Goal: Task Accomplishment & Management: Use online tool/utility

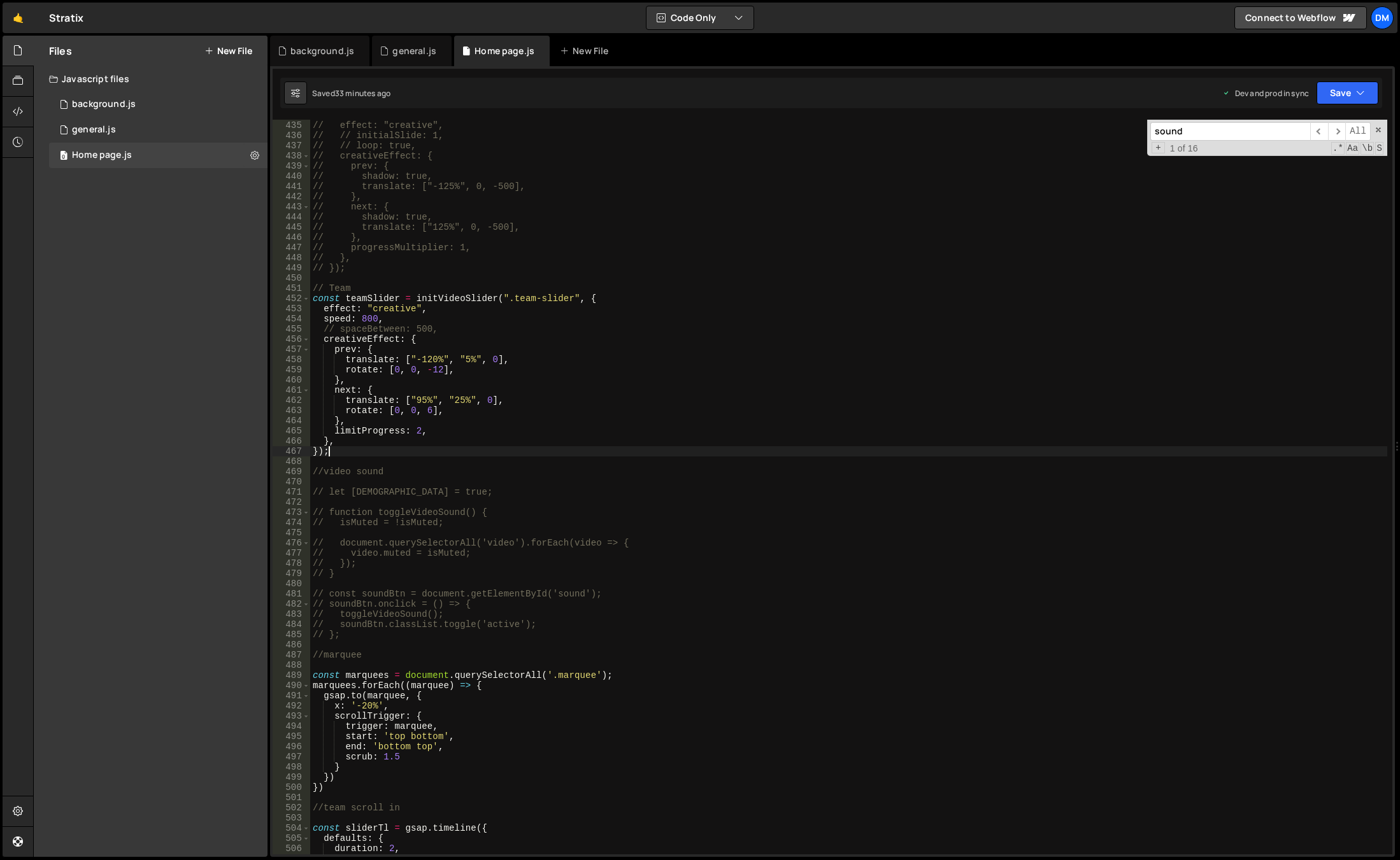
scroll to position [4421, 0]
click at [683, 596] on div "// const swiperStories = initVideoSlider(".video-slider", { // effect: "creativ…" at bounding box center [848, 488] width 1077 height 755
type textarea "// const soundBtn = document.getElementById('sound');"
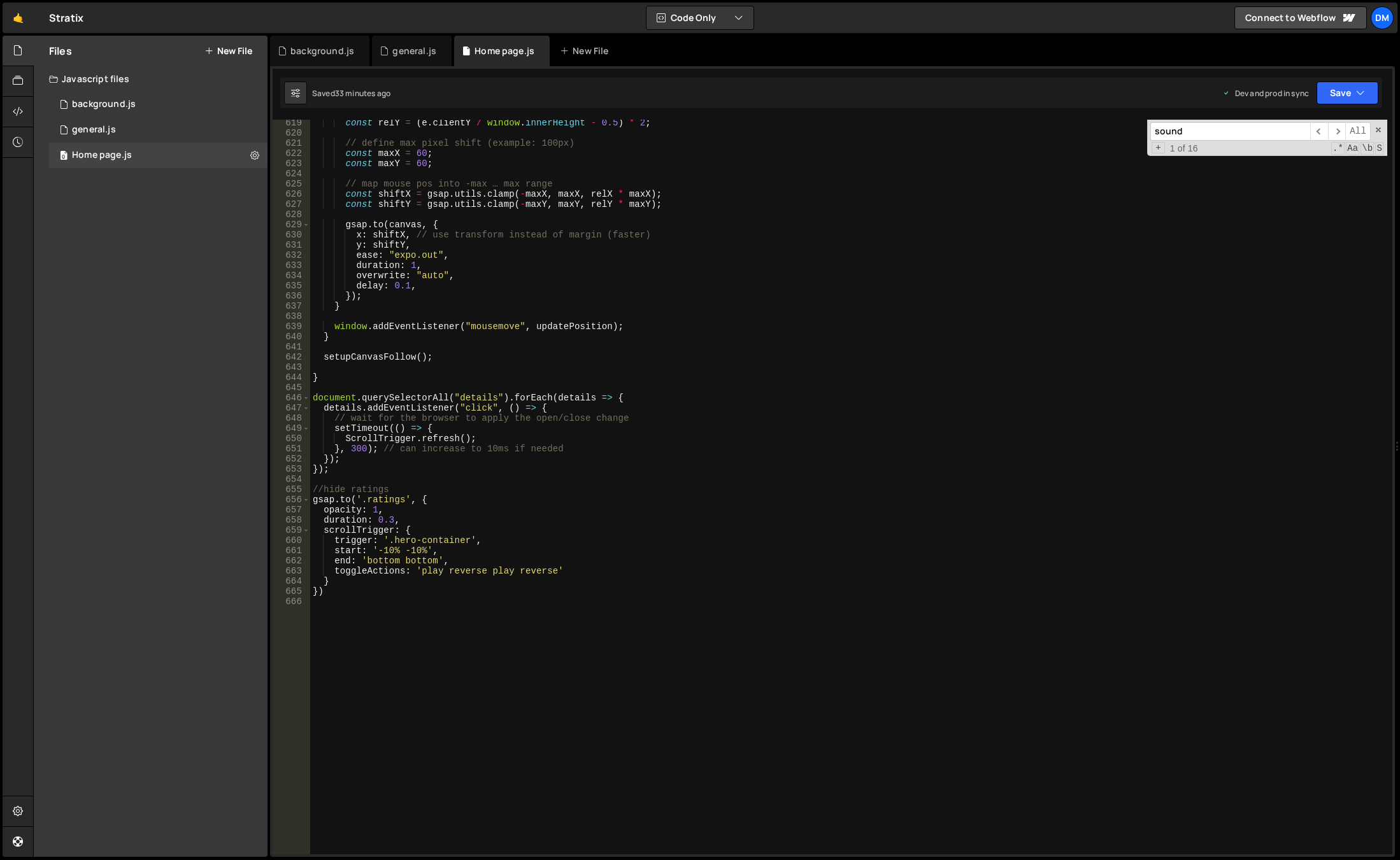
scroll to position [6260, 0]
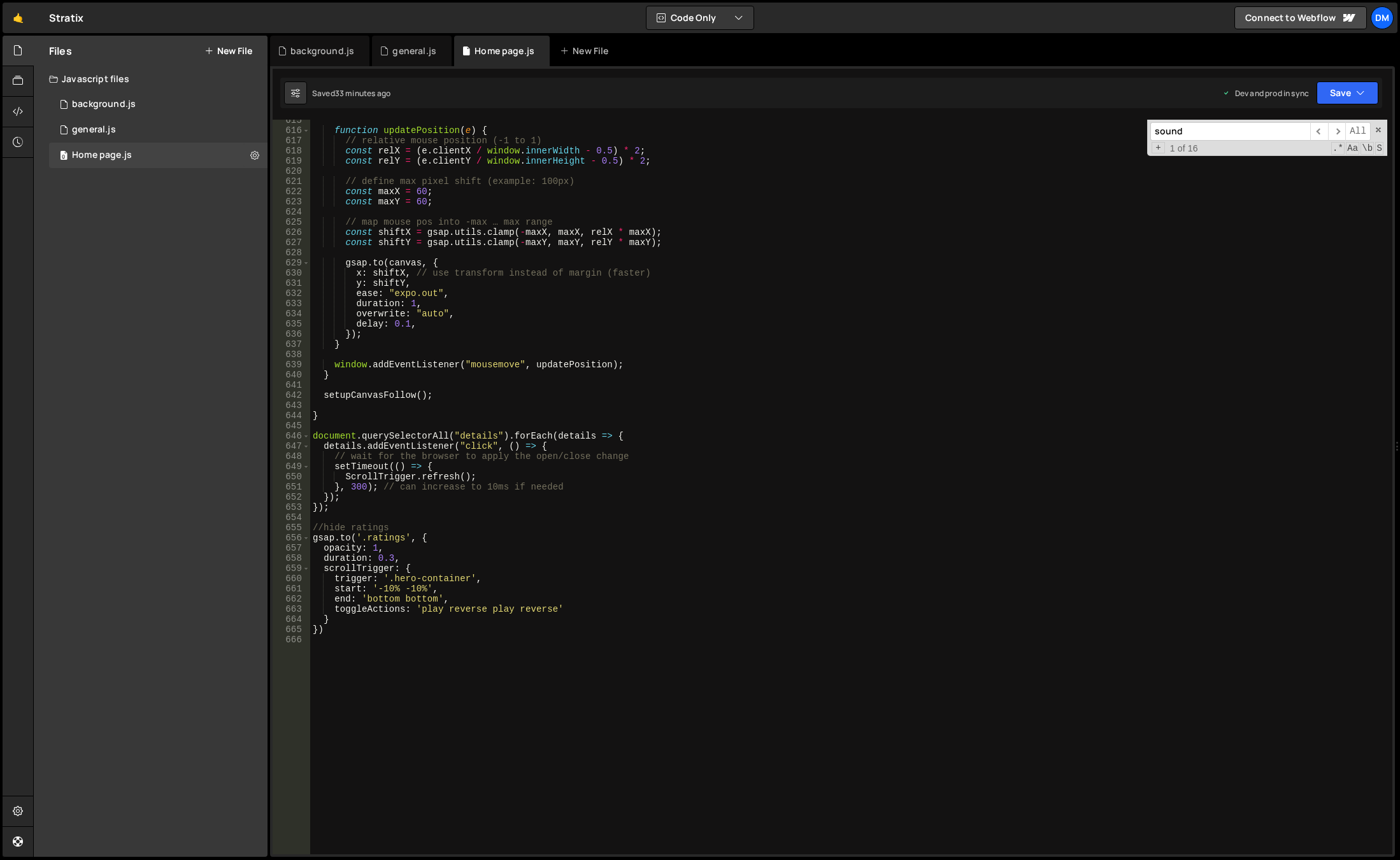
click at [472, 639] on div "function updatePosition ( e ) { // relative mouse position (-1 to 1) const relX…" at bounding box center [848, 493] width 1077 height 755
type textarea "//testnimonials"
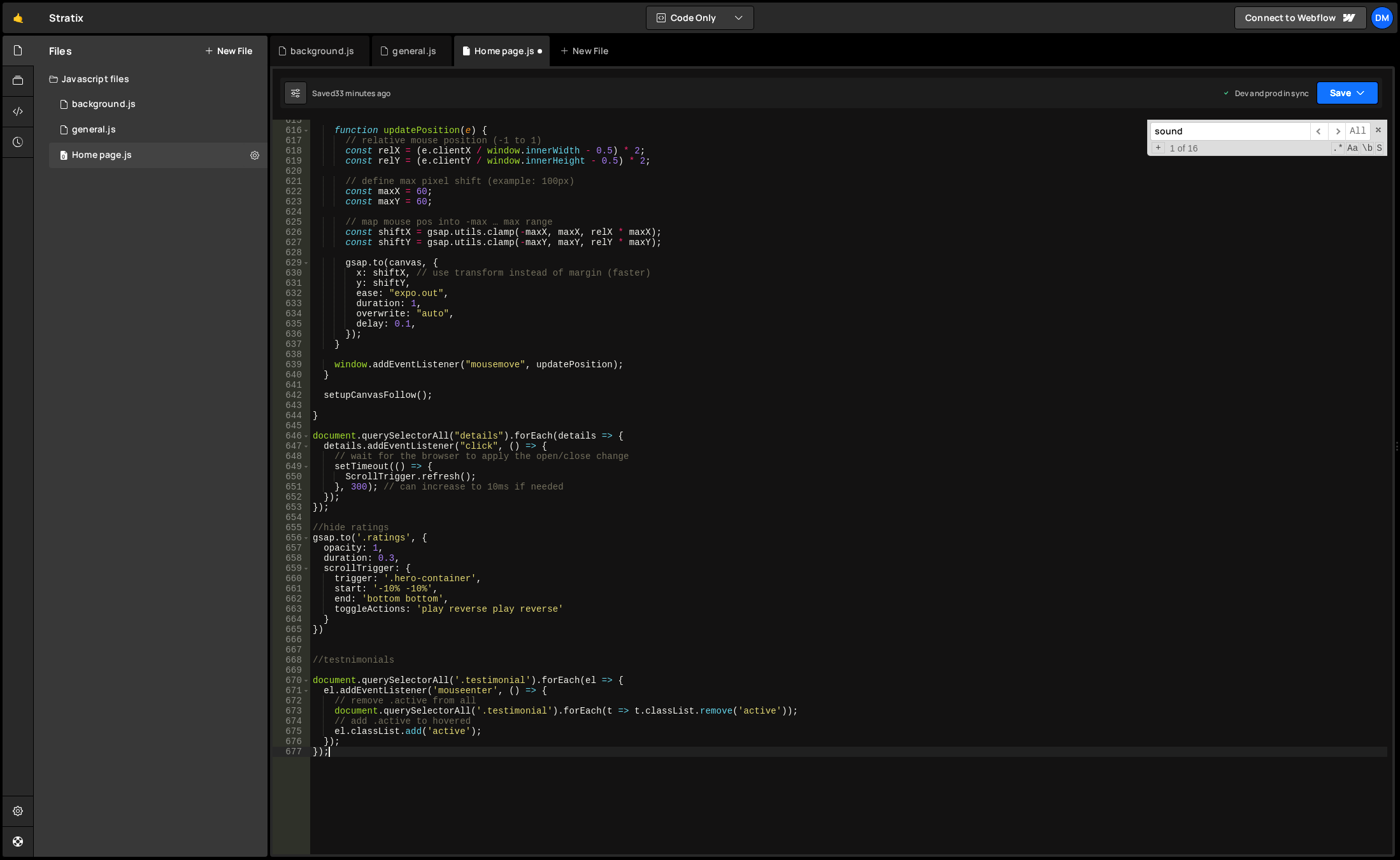
click at [1353, 92] on button "Save" at bounding box center [1347, 93] width 61 height 23
click at [1302, 173] on div "Saved 33 minutes ago" at bounding box center [1304, 179] width 133 height 16
click at [1342, 98] on button "Save" at bounding box center [1347, 93] width 61 height 23
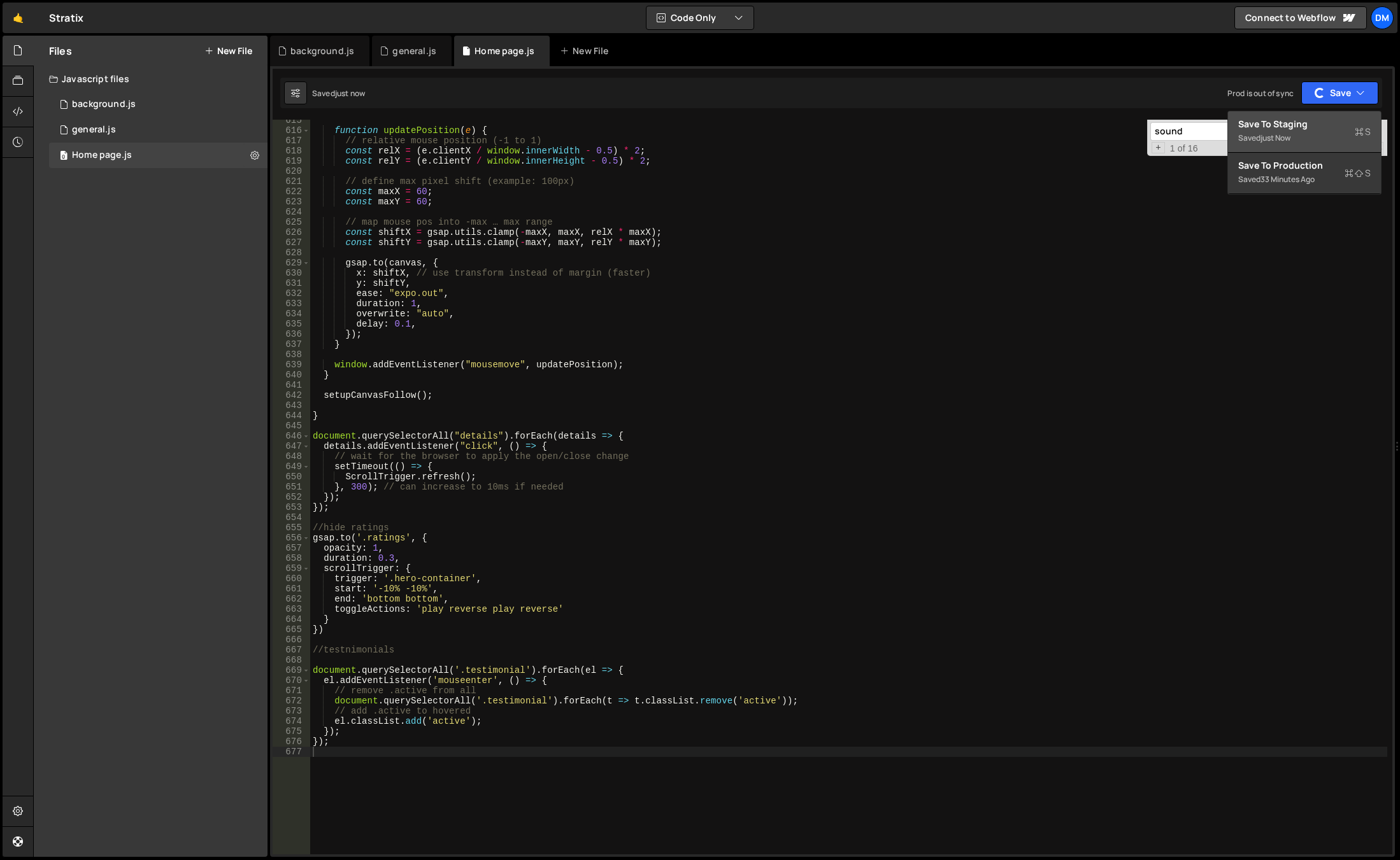
click at [1302, 134] on div "Saved just now" at bounding box center [1304, 138] width 133 height 16
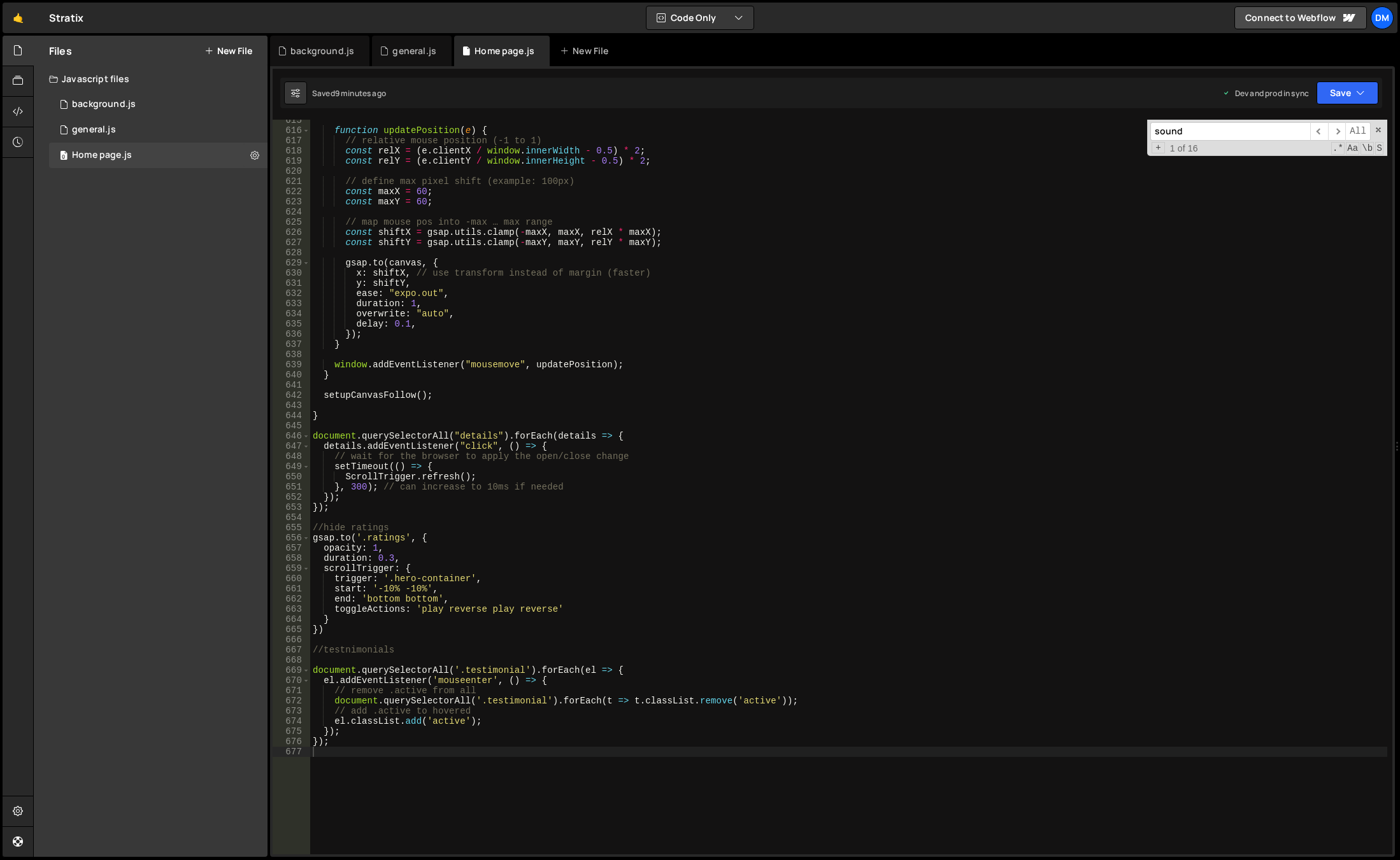
click at [709, 379] on div "function updatePosition ( e ) { // relative mouse position (-1 to 1) const relX…" at bounding box center [848, 493] width 1077 height 755
click at [1378, 130] on span at bounding box center [1379, 130] width 9 height 9
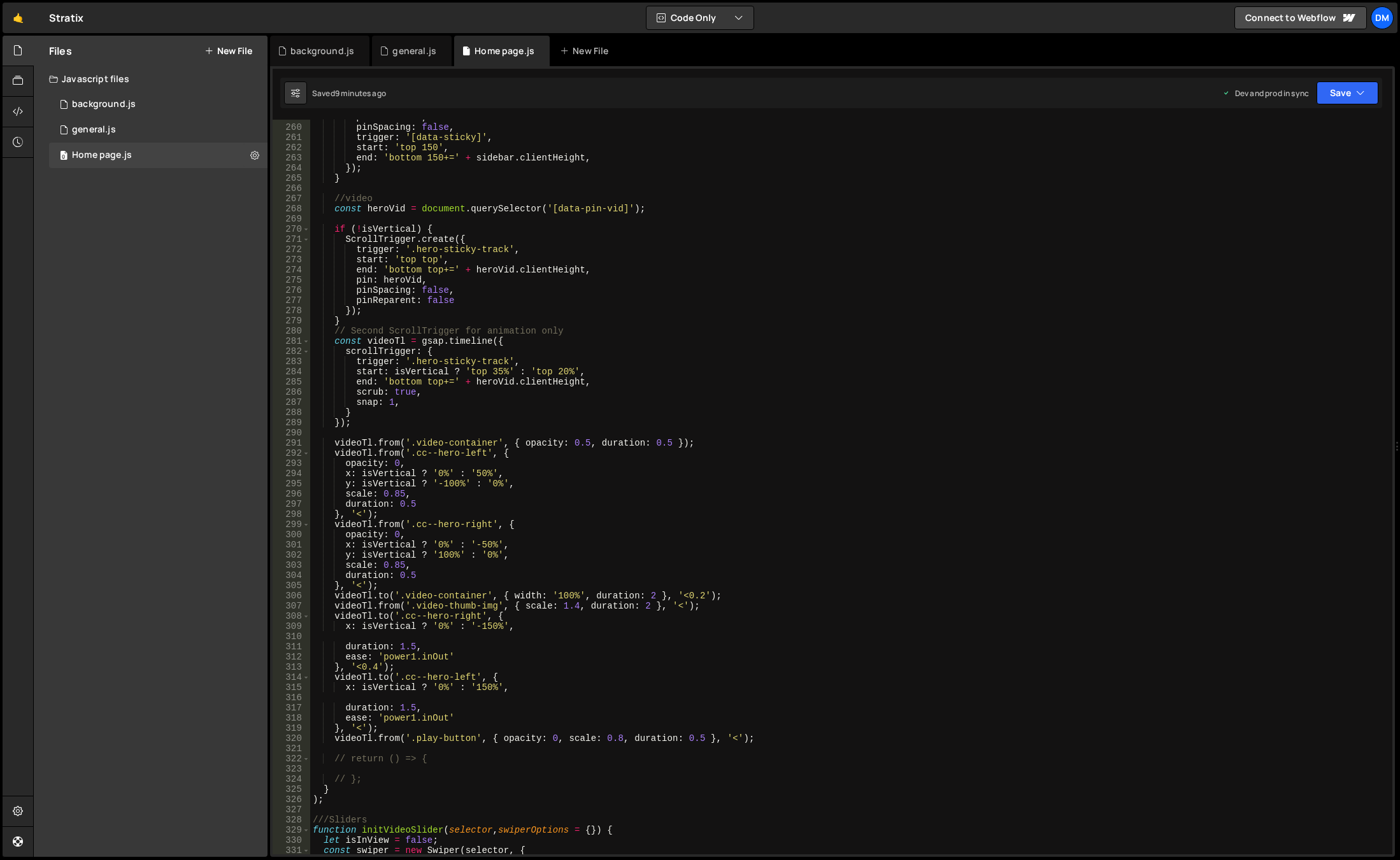
scroll to position [2636, 0]
drag, startPoint x: 408, startPoint y: 738, endPoint x: 404, endPoint y: 756, distance: 18.4
click at [408, 738] on div "pin : sidebar , pinSpacing : false , trigger : '[data-sticky]' , start : 'top 1…" at bounding box center [848, 489] width 1077 height 755
paste textarea "video-container"
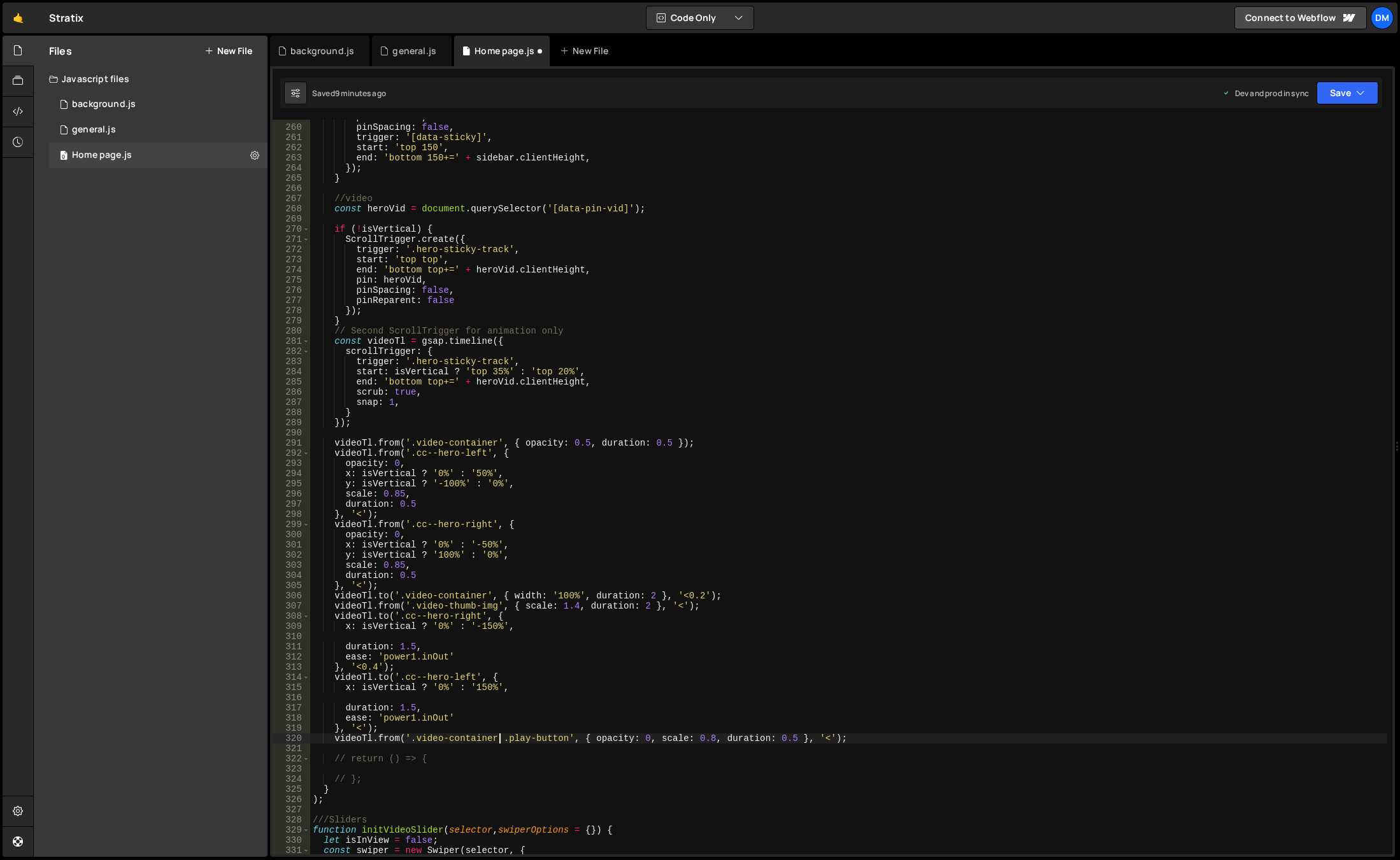
scroll to position [0, 13]
click at [835, 568] on div "pin : sidebar , pinSpacing : false , trigger : '[data-sticky]' , start : 'top 1…" at bounding box center [848, 489] width 1077 height 755
click at [1353, 89] on button "Save" at bounding box center [1347, 93] width 61 height 23
click at [1323, 121] on div "Save to Staging S" at bounding box center [1304, 124] width 133 height 13
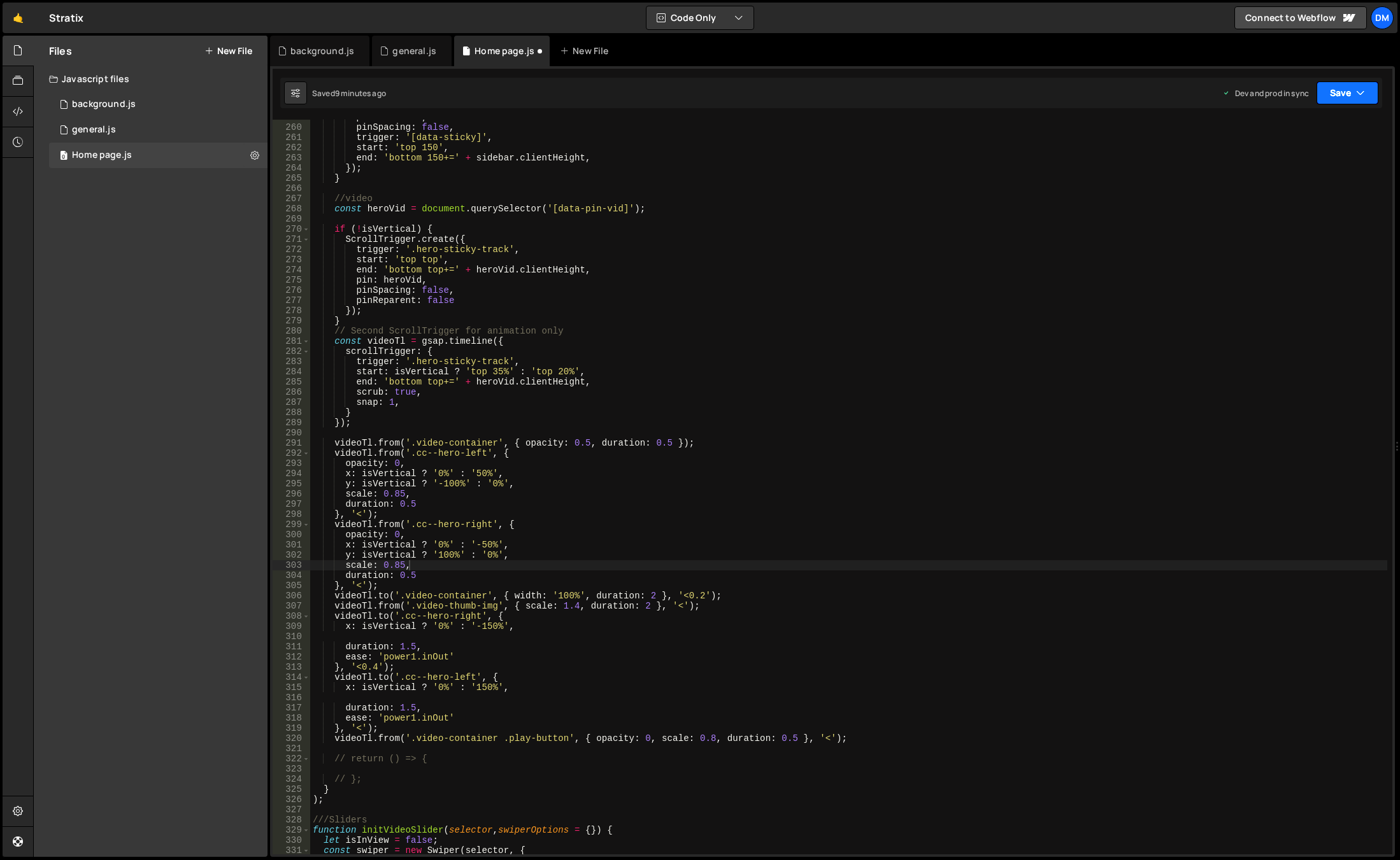
click at [1349, 90] on button "Save" at bounding box center [1347, 93] width 61 height 23
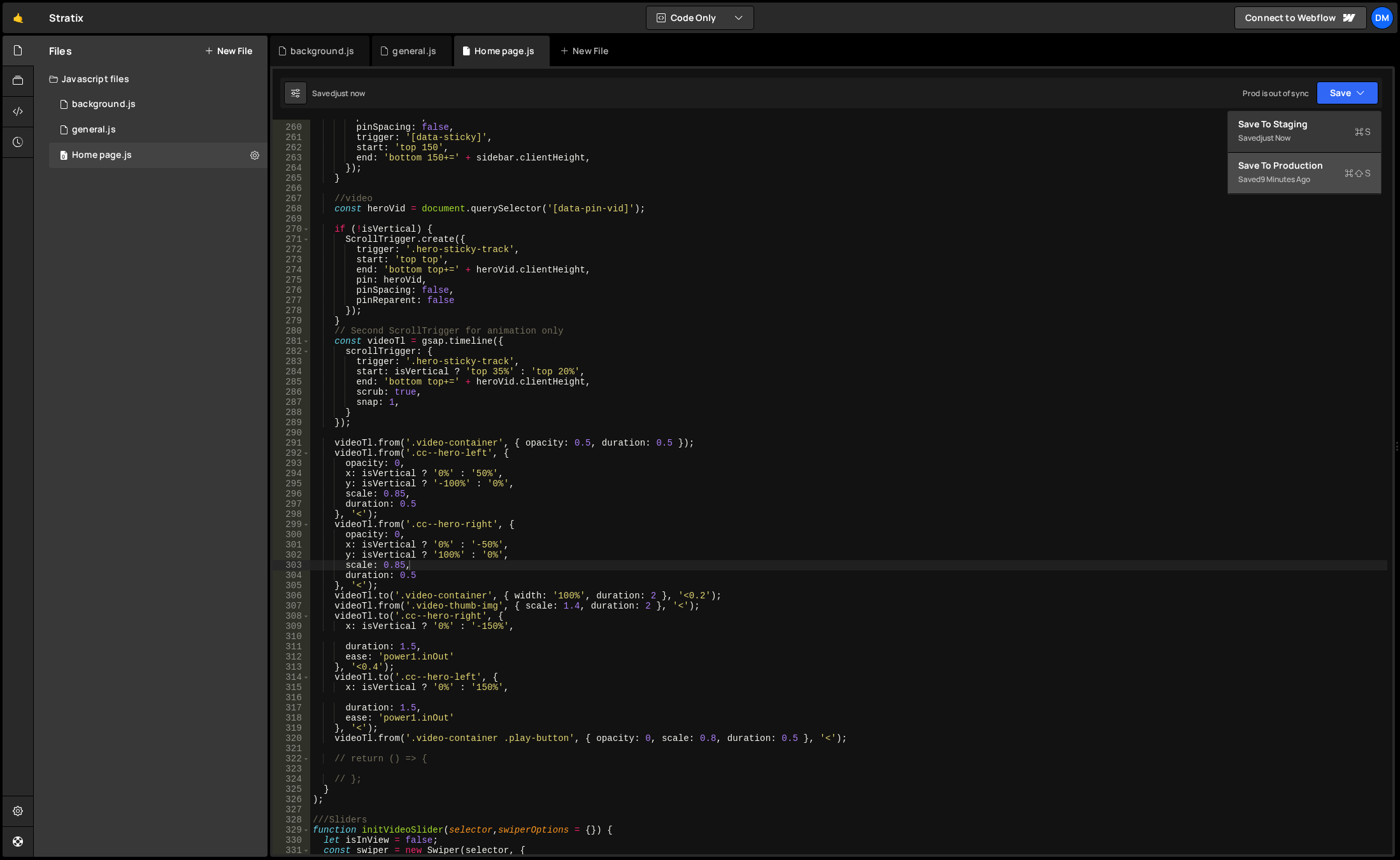
click at [1279, 164] on div "Save to Production S" at bounding box center [1304, 165] width 133 height 13
type textarea "x: isVertical ? '0%' : '50%',"
click at [928, 477] on div "pin : sidebar , pinSpacing : false , trigger : '[data-sticky]' , start : 'top 1…" at bounding box center [848, 489] width 1077 height 755
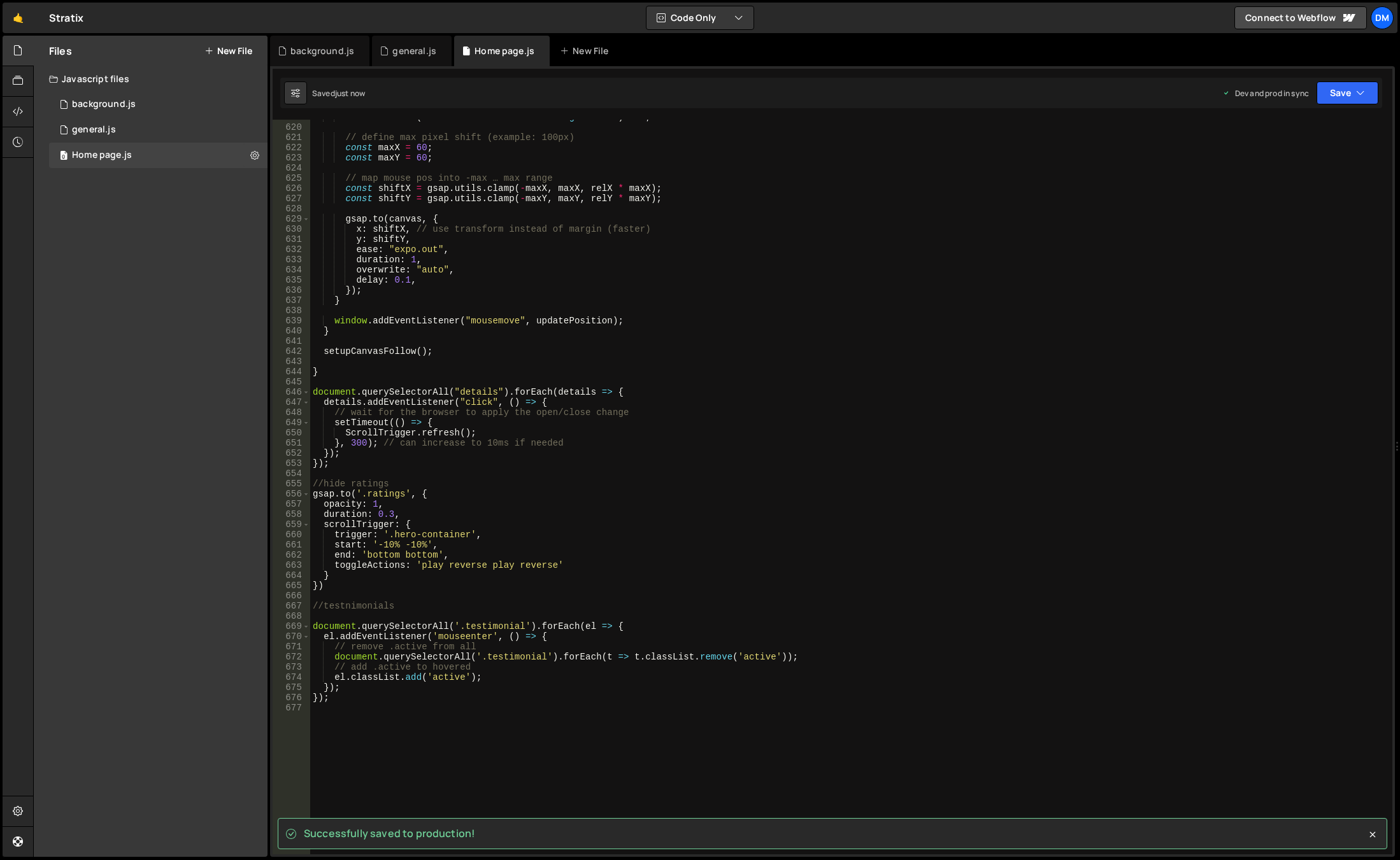
scroll to position [6525, 0]
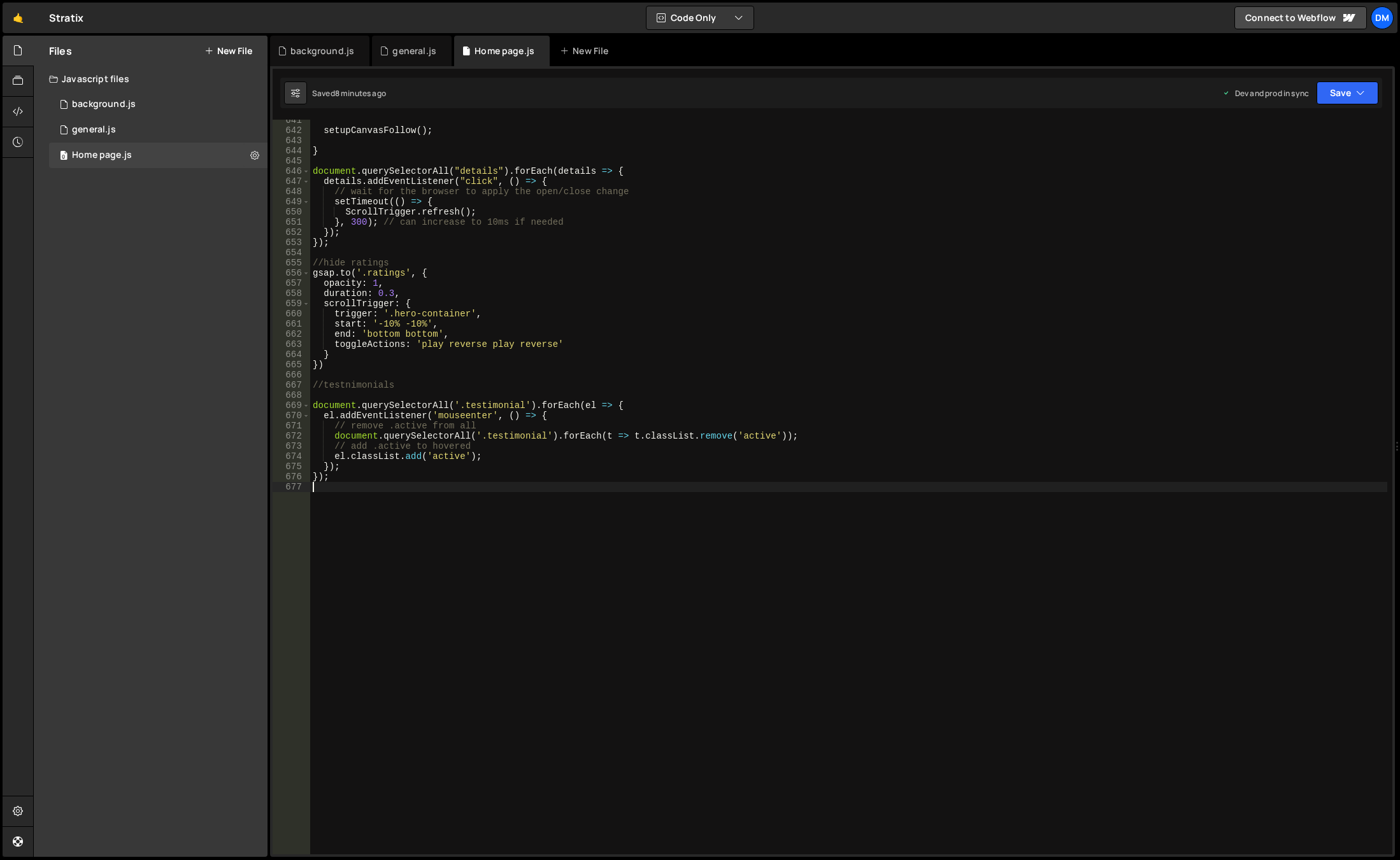
click at [404, 517] on div "setupCanvasFollow ( ) ; } document . querySelectorAll ( "details" ) . forEach (…" at bounding box center [848, 493] width 1077 height 755
paste textarea "});"
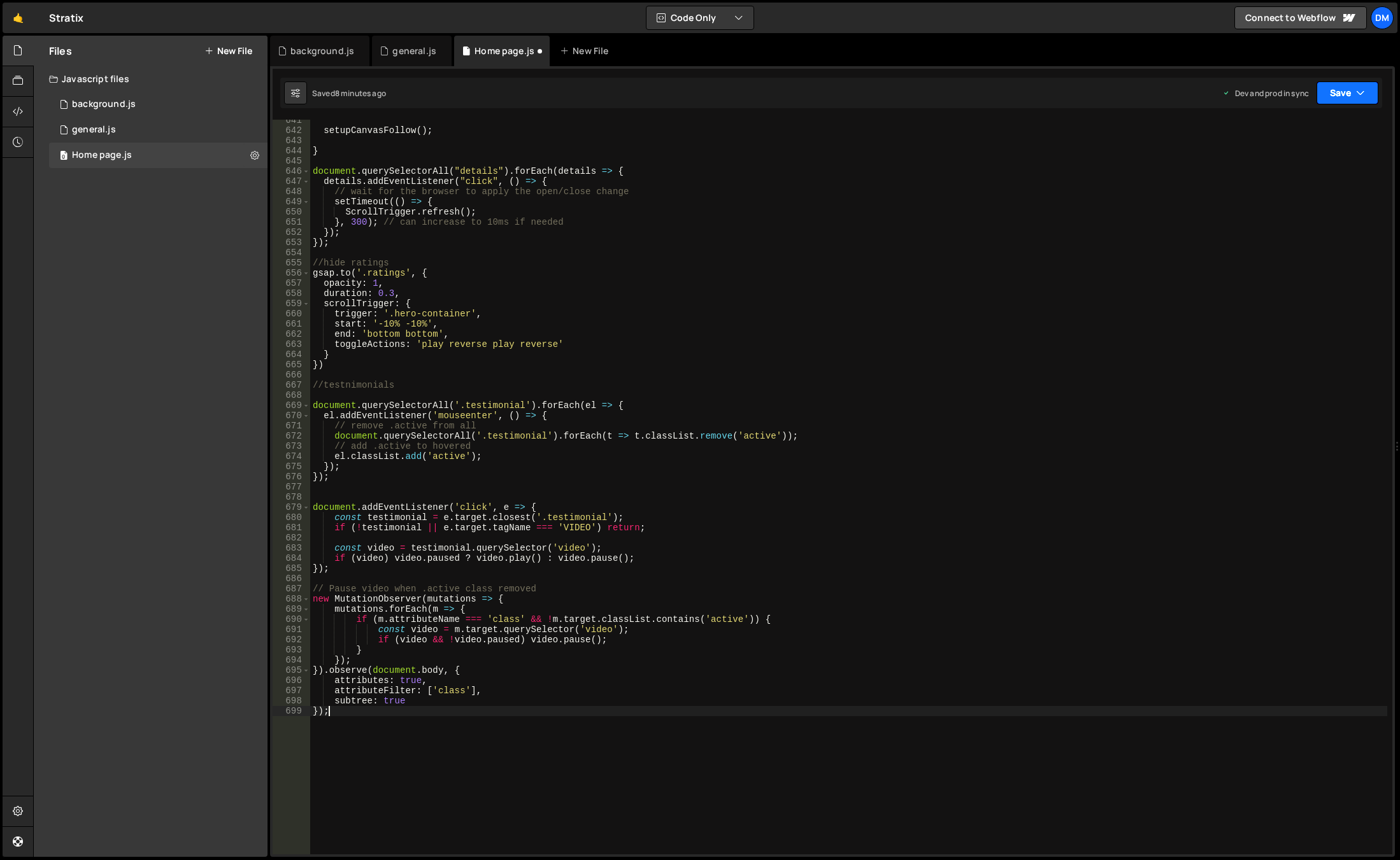
click at [1337, 83] on button "Save" at bounding box center [1347, 93] width 61 height 23
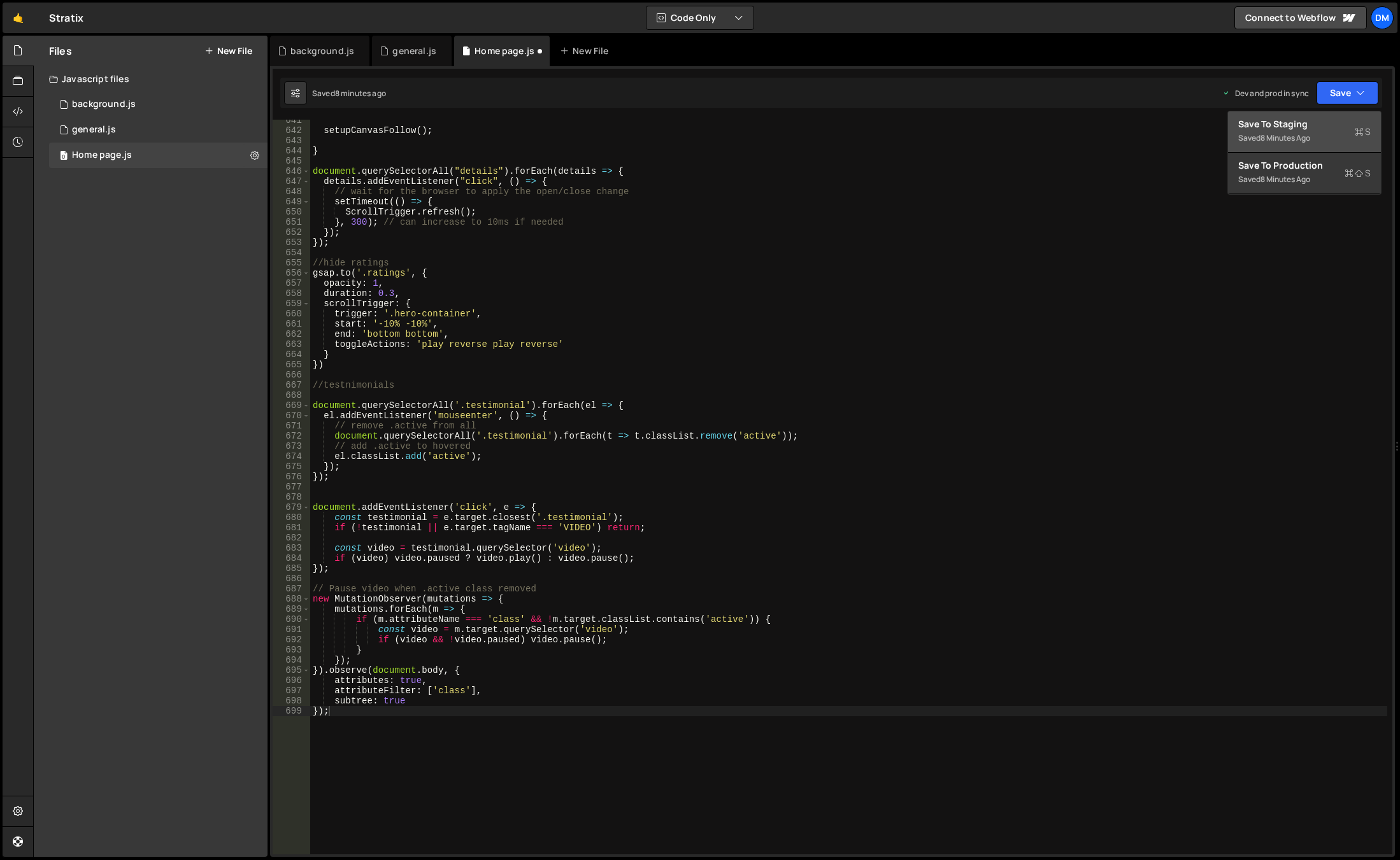
click at [1288, 121] on div "Save to Staging S" at bounding box center [1304, 124] width 133 height 13
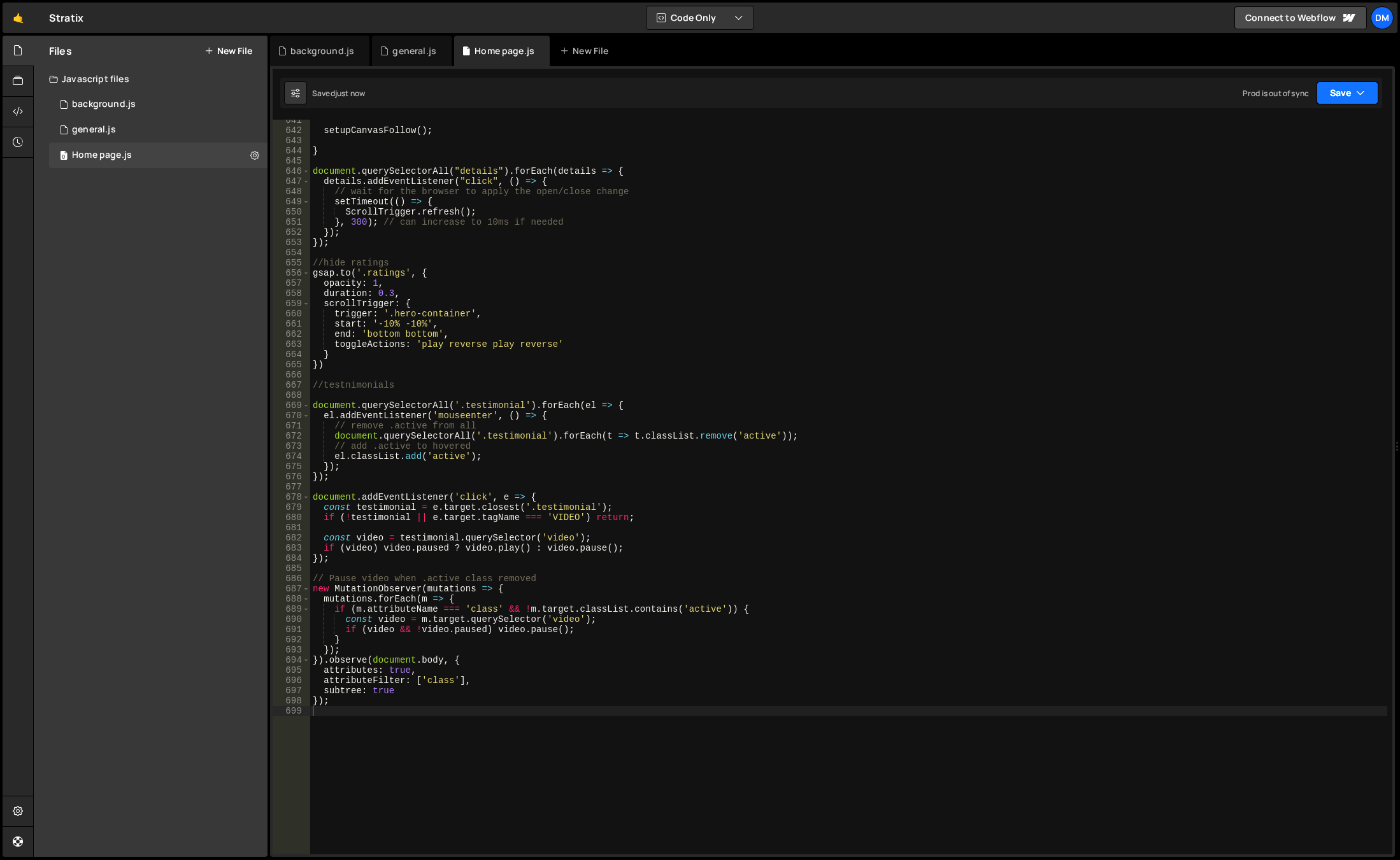
click at [1327, 89] on button "Save" at bounding box center [1347, 93] width 61 height 23
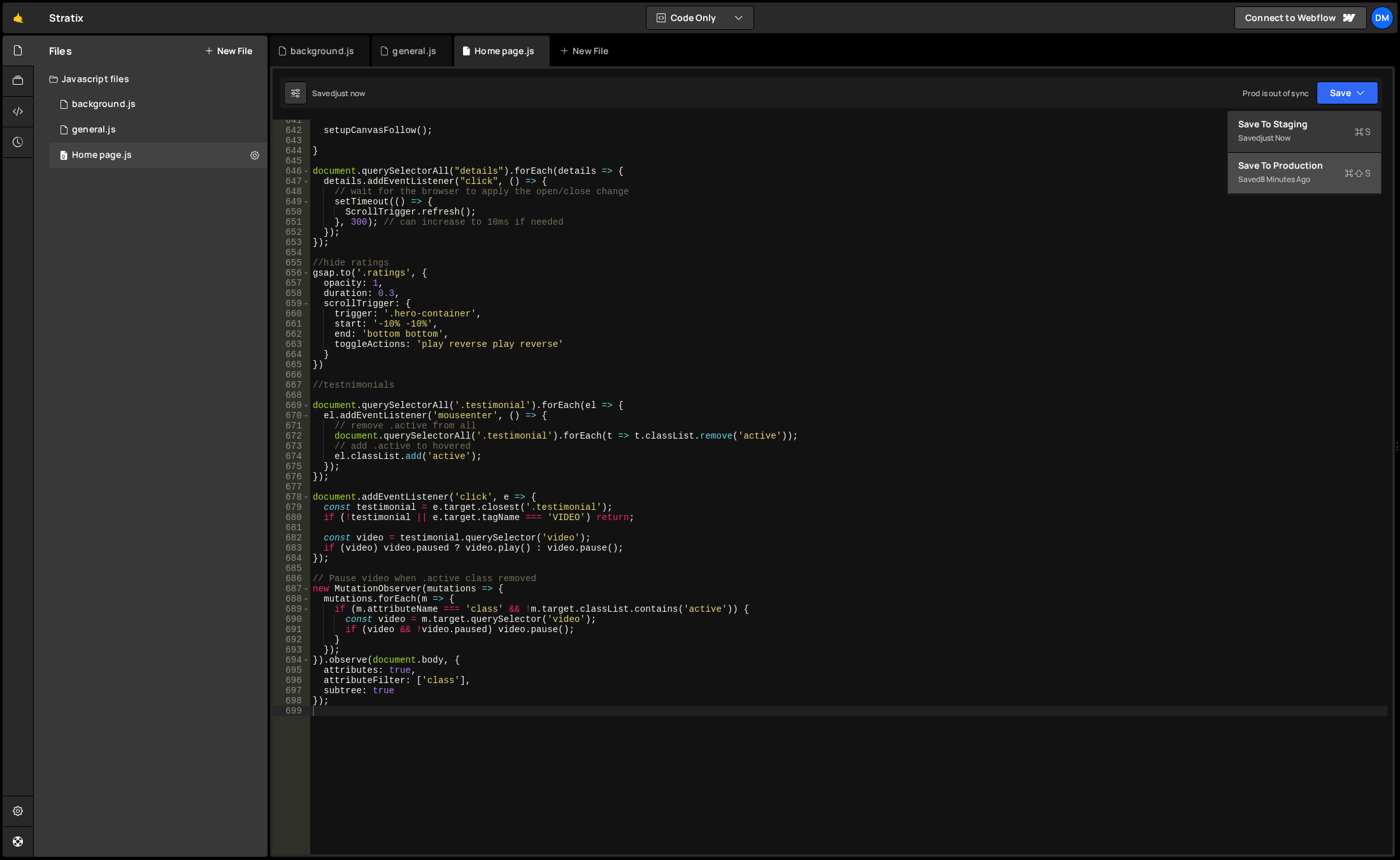
click at [1296, 178] on div "8 minutes ago" at bounding box center [1285, 179] width 50 height 11
click at [399, 697] on div "setupCanvasFollow ( ) ; } document . querySelectorAll ( "details" ) . forEach (…" at bounding box center [848, 493] width 1077 height 755
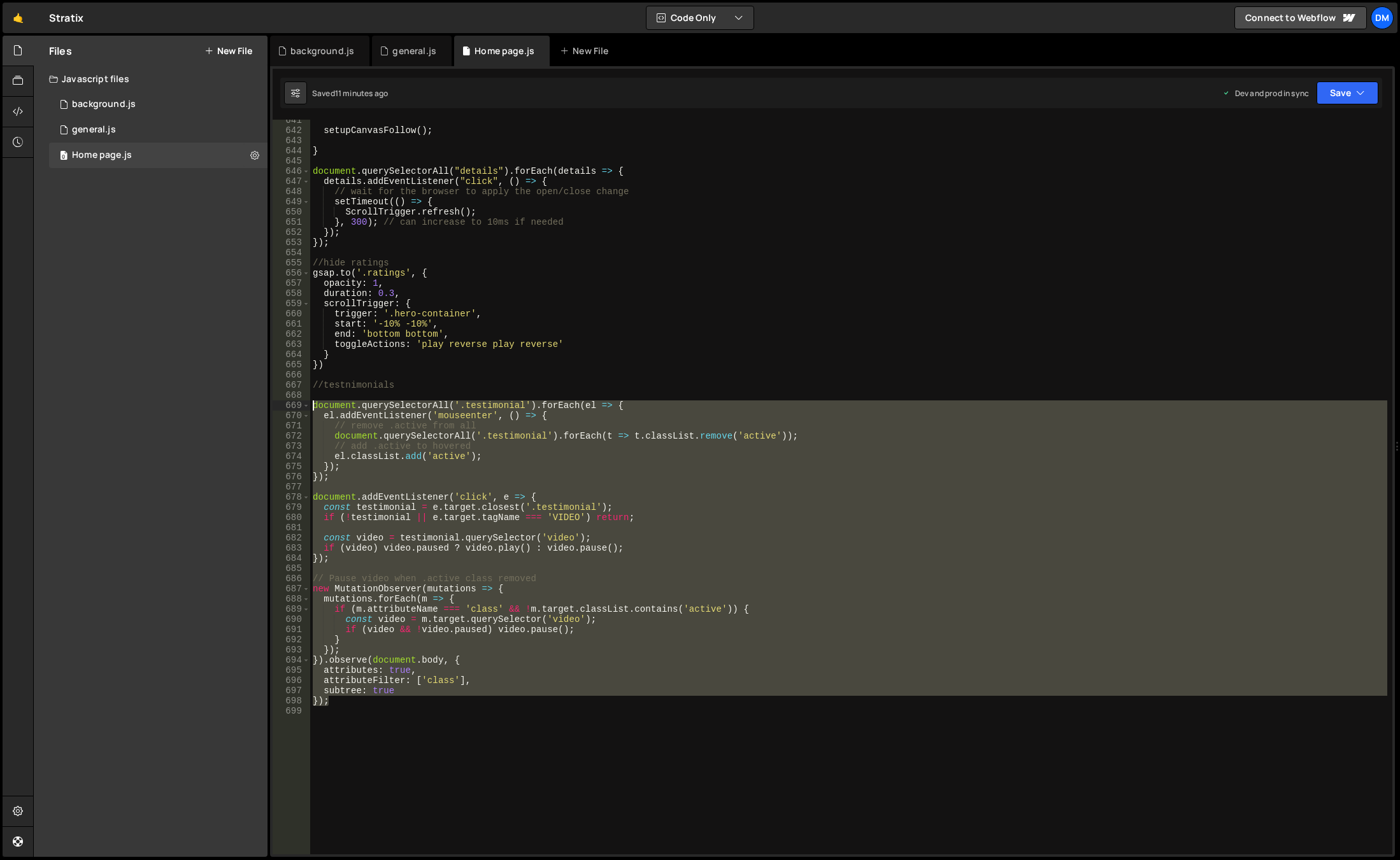
drag, startPoint x: 366, startPoint y: 702, endPoint x: 264, endPoint y: 408, distance: 311.2
click at [264, 408] on div "Files New File Javascript files 0 background.js 0 0 general.js 0 0 Home page.js…" at bounding box center [717, 446] width 1367 height 822
paste textarea "});"
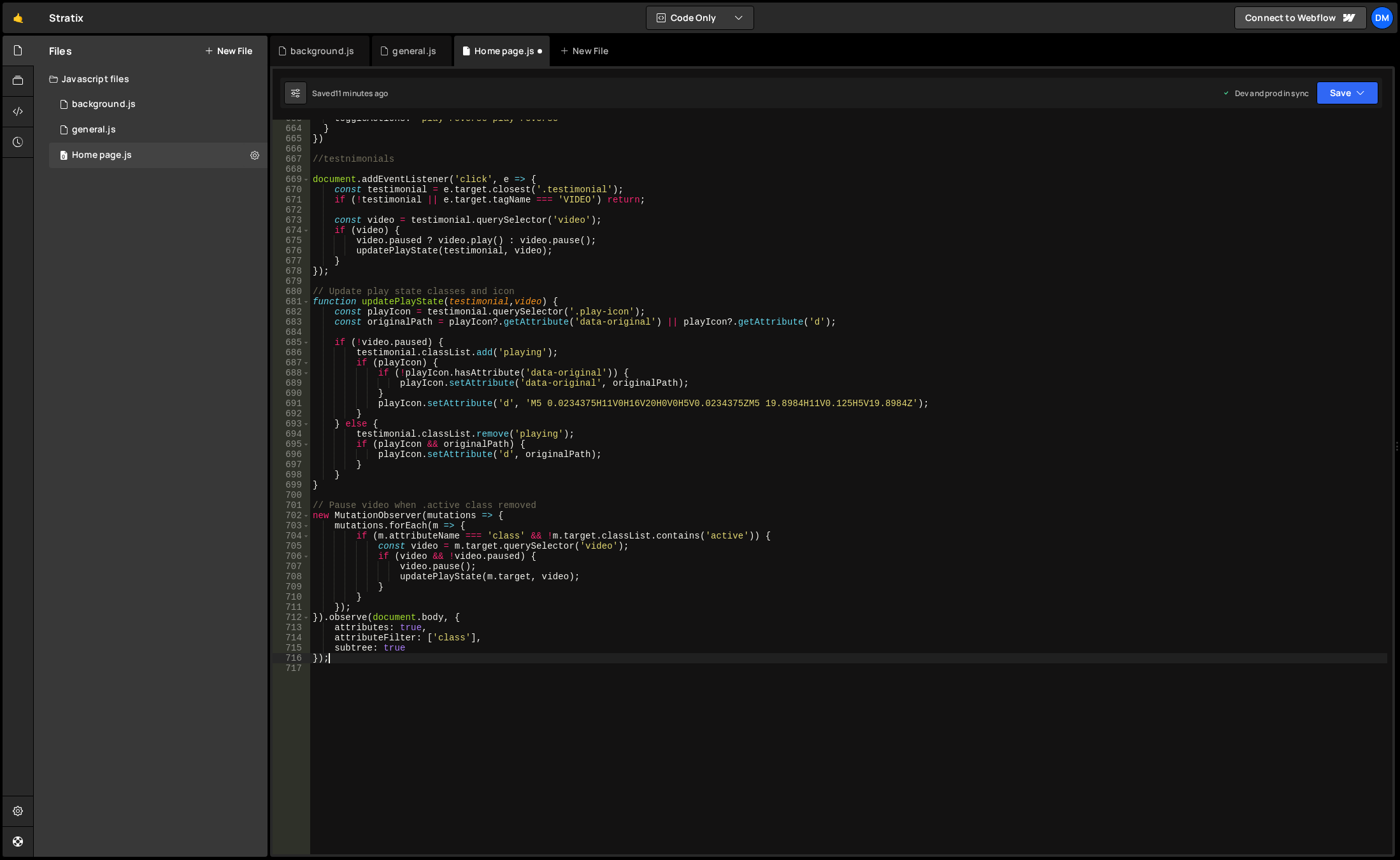
scroll to position [6674, 0]
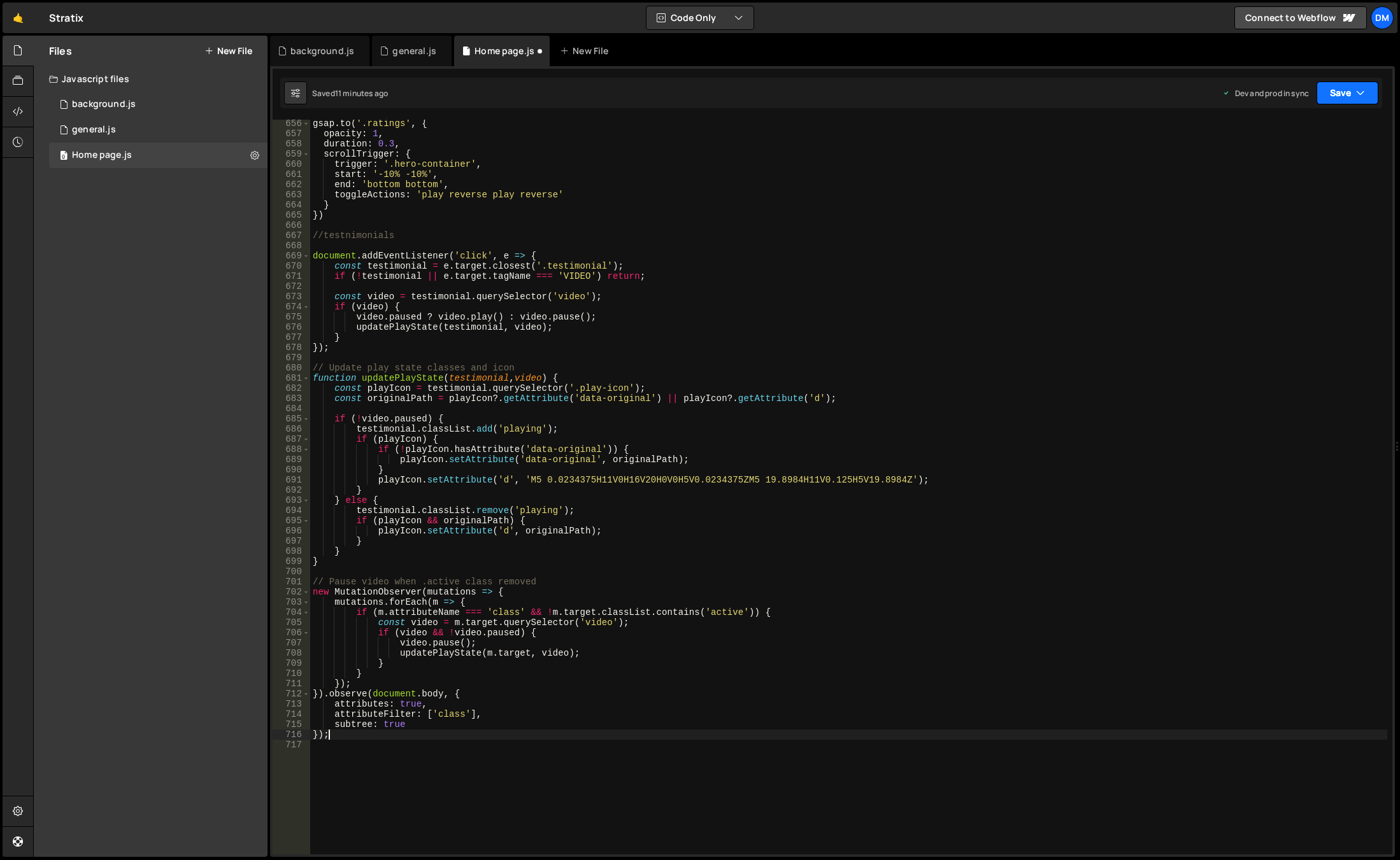
click at [1334, 91] on button "Save" at bounding box center [1347, 93] width 61 height 23
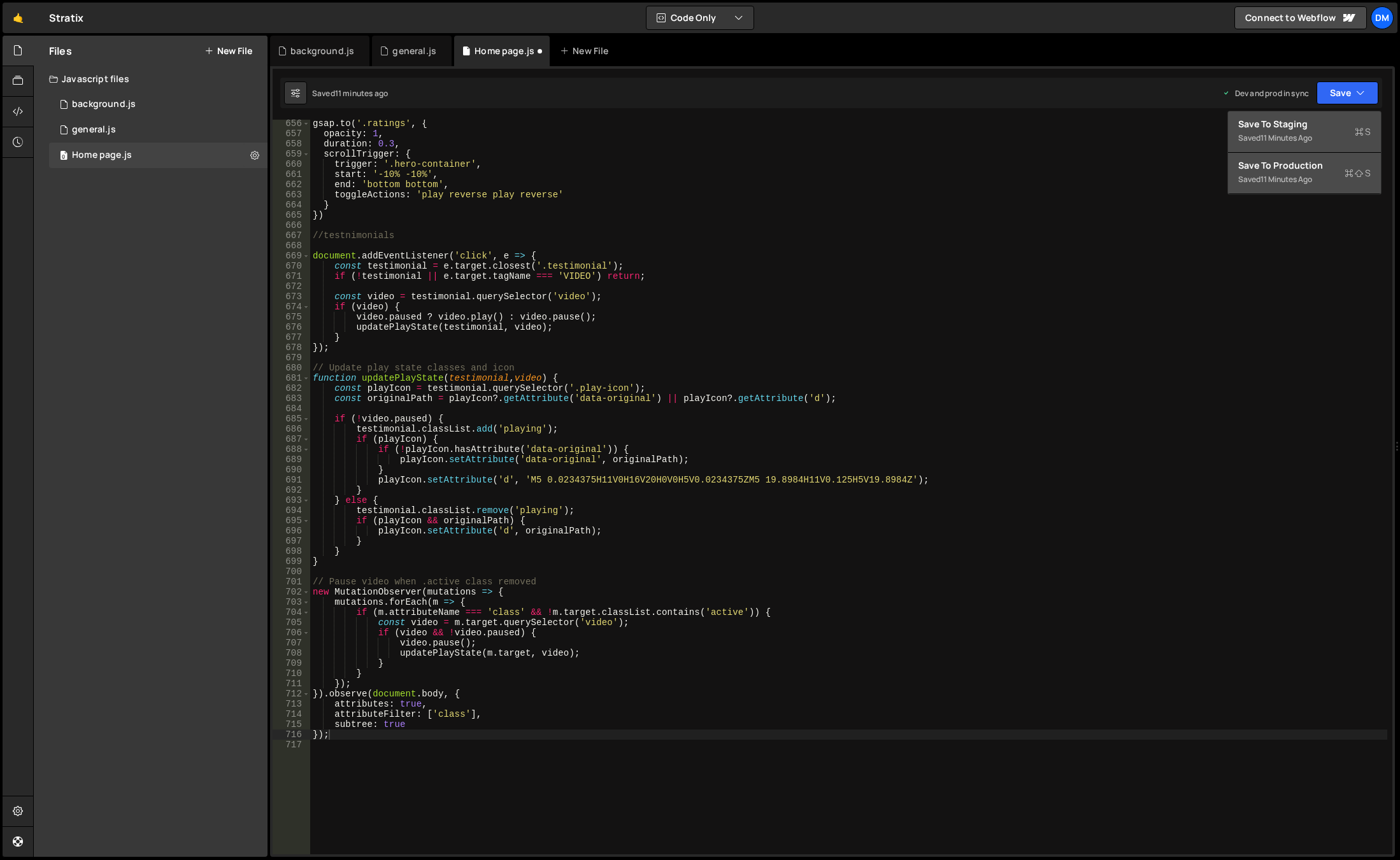
click at [1287, 130] on div "Save to Staging S" at bounding box center [1304, 124] width 133 height 13
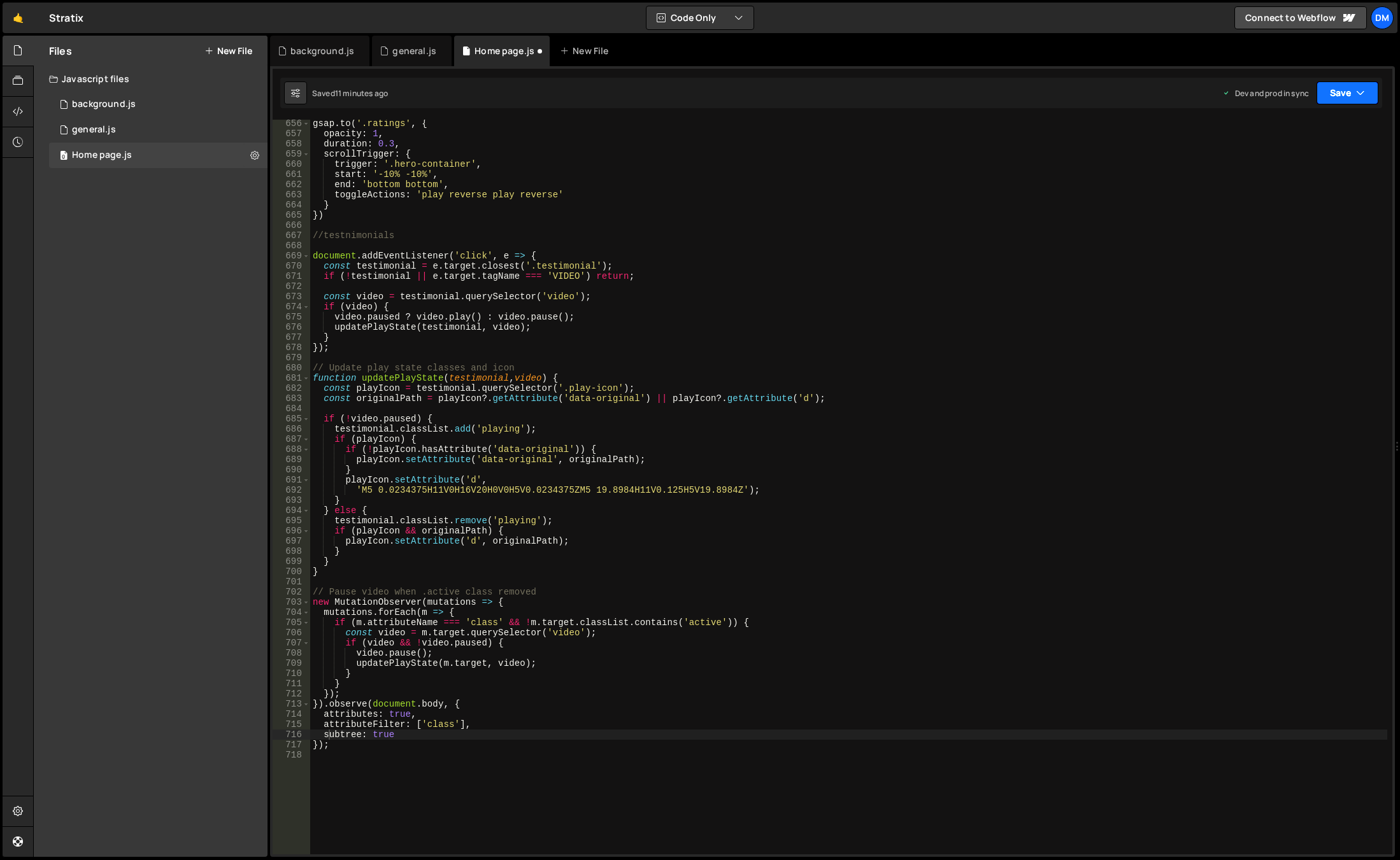
click at [1330, 99] on button "Save" at bounding box center [1347, 93] width 61 height 23
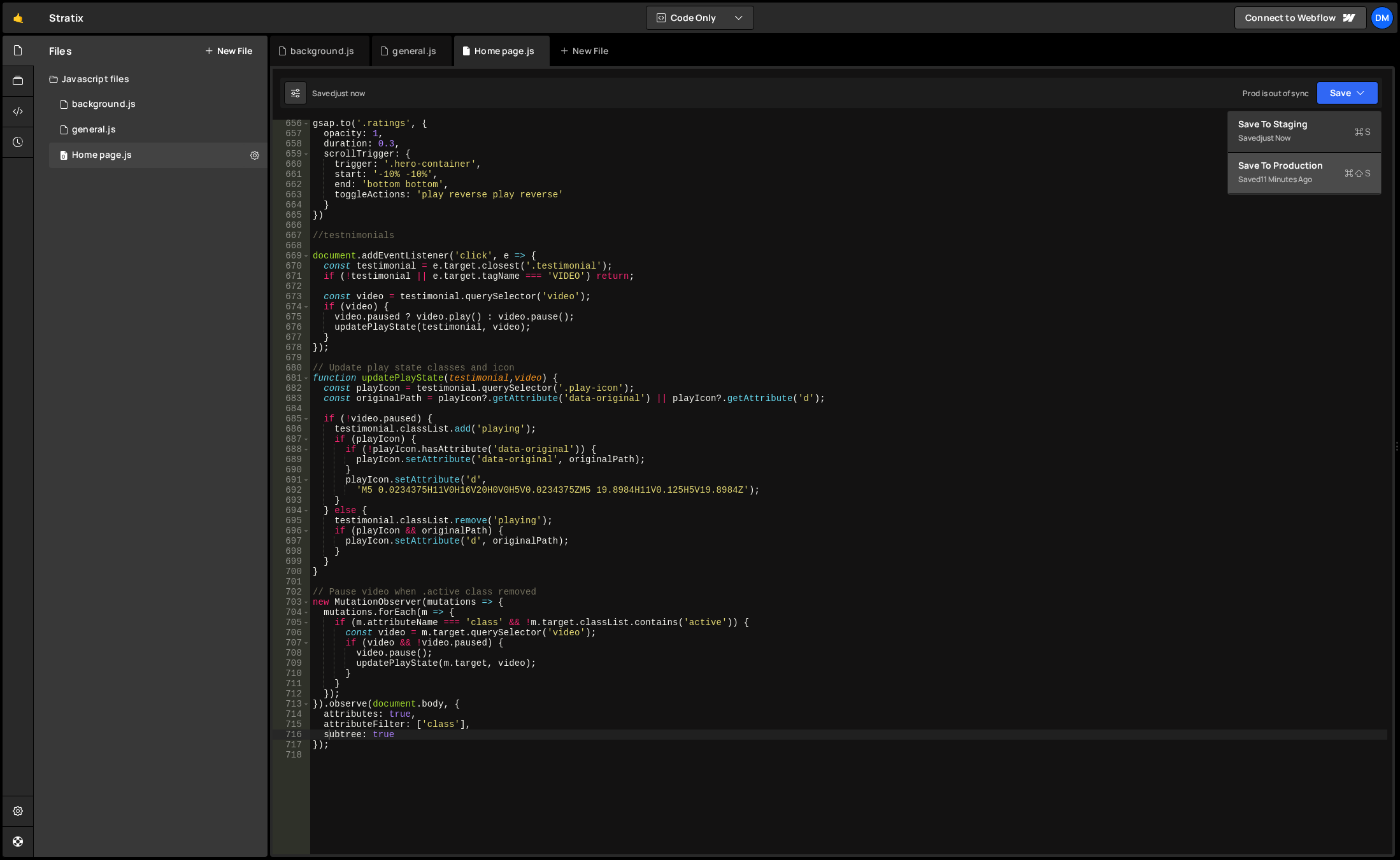
click at [1261, 181] on div "Saved 11 minutes ago" at bounding box center [1304, 179] width 133 height 16
click at [576, 599] on div "gsap . to ( '.ratings' , { opacity : 1 , duration : 0.3 , scrollTrigger : { tri…" at bounding box center [848, 496] width 1077 height 755
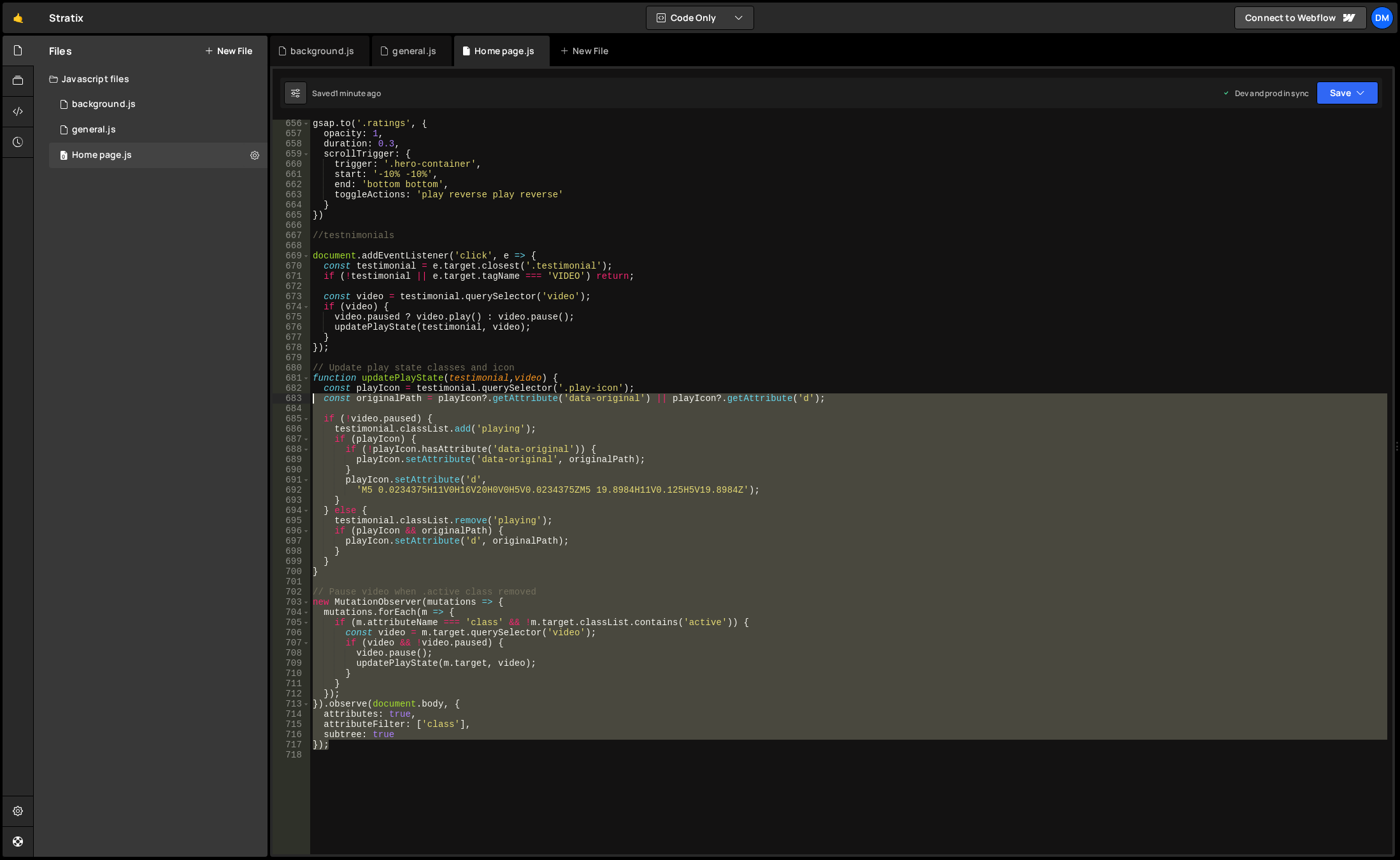
drag, startPoint x: 358, startPoint y: 750, endPoint x: 267, endPoint y: 404, distance: 357.8
click at [267, 404] on div "Files New File Javascript files 0 background.js 0 0 general.js 0 0 Home page.js…" at bounding box center [717, 446] width 1367 height 822
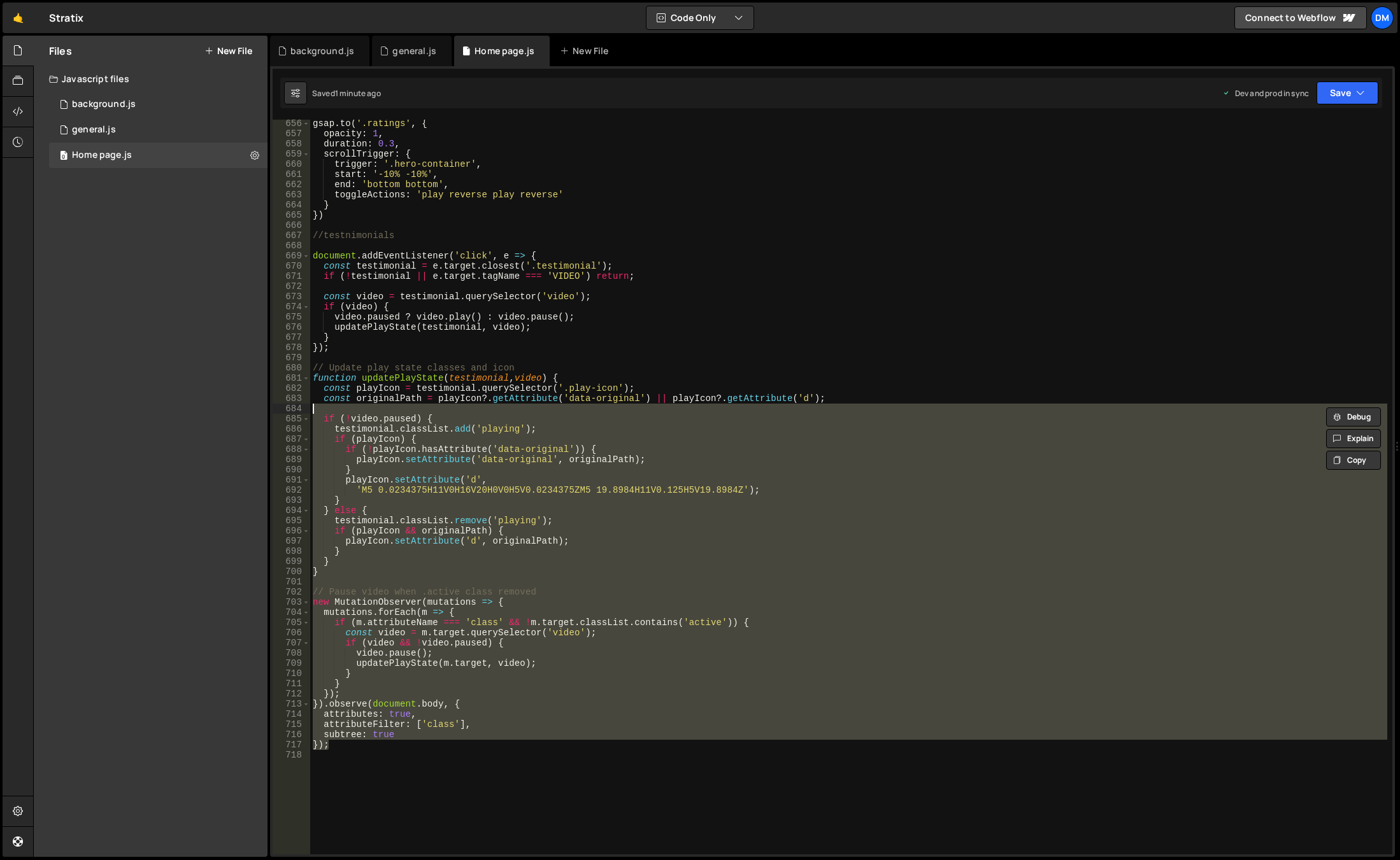
click at [794, 445] on div "gsap . to ( '.ratings' , { opacity : 1 , duration : 0.3 , scrollTrigger : { tri…" at bounding box center [848, 487] width 1077 height 735
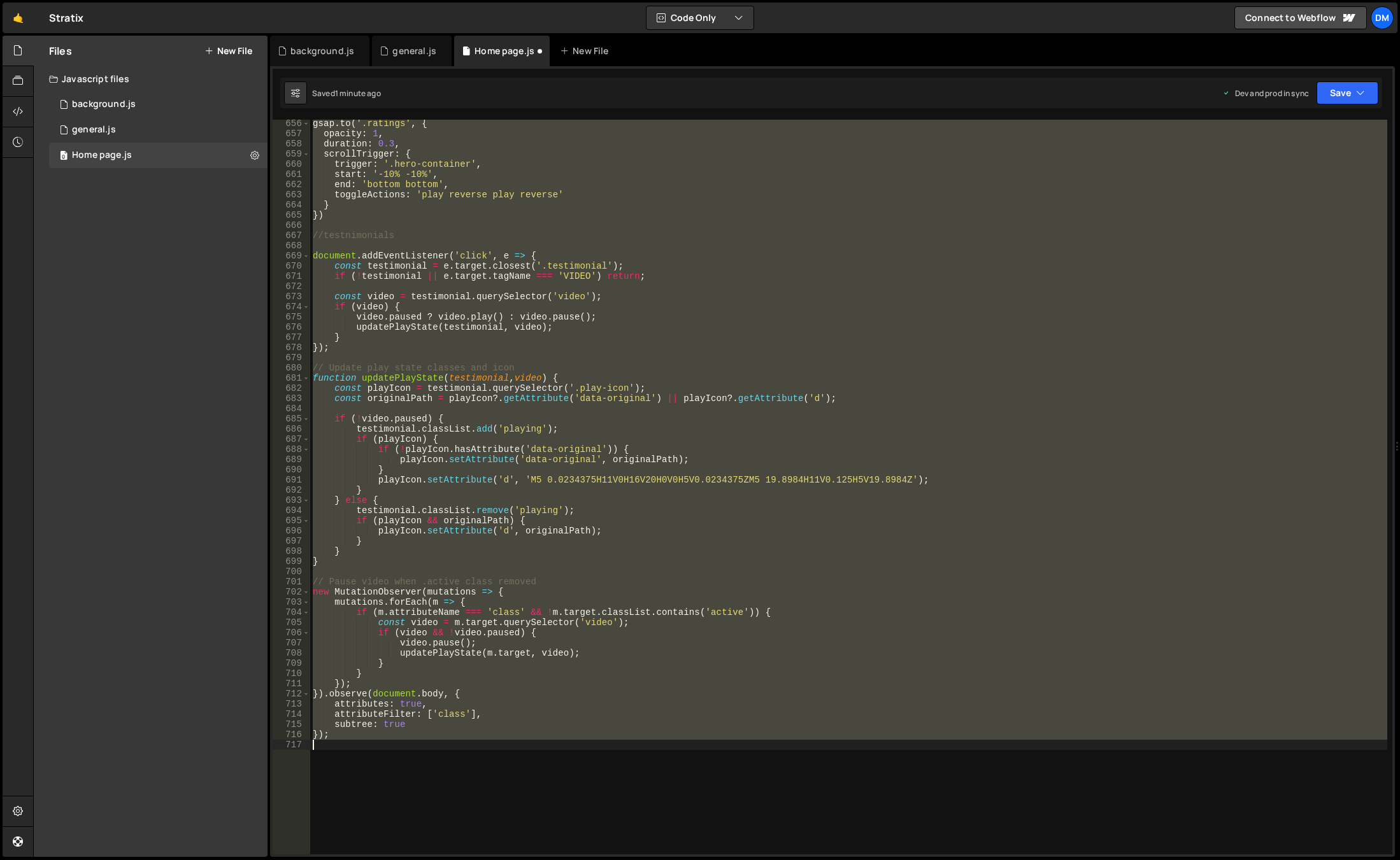
type textarea "subtree: true });"
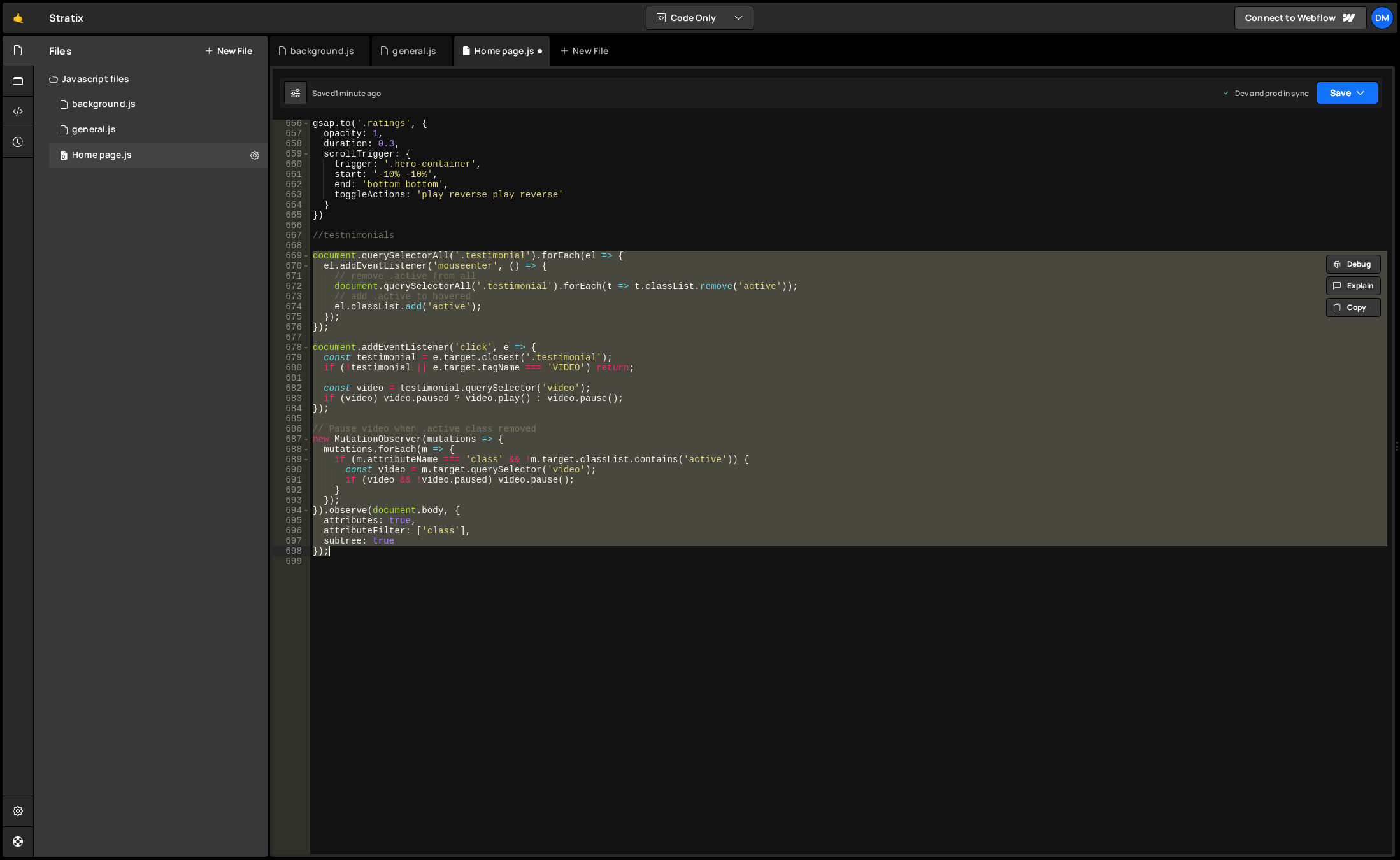
drag, startPoint x: 1325, startPoint y: 95, endPoint x: 1313, endPoint y: 155, distance: 61.2
click at [1325, 95] on button "Save" at bounding box center [1347, 93] width 61 height 23
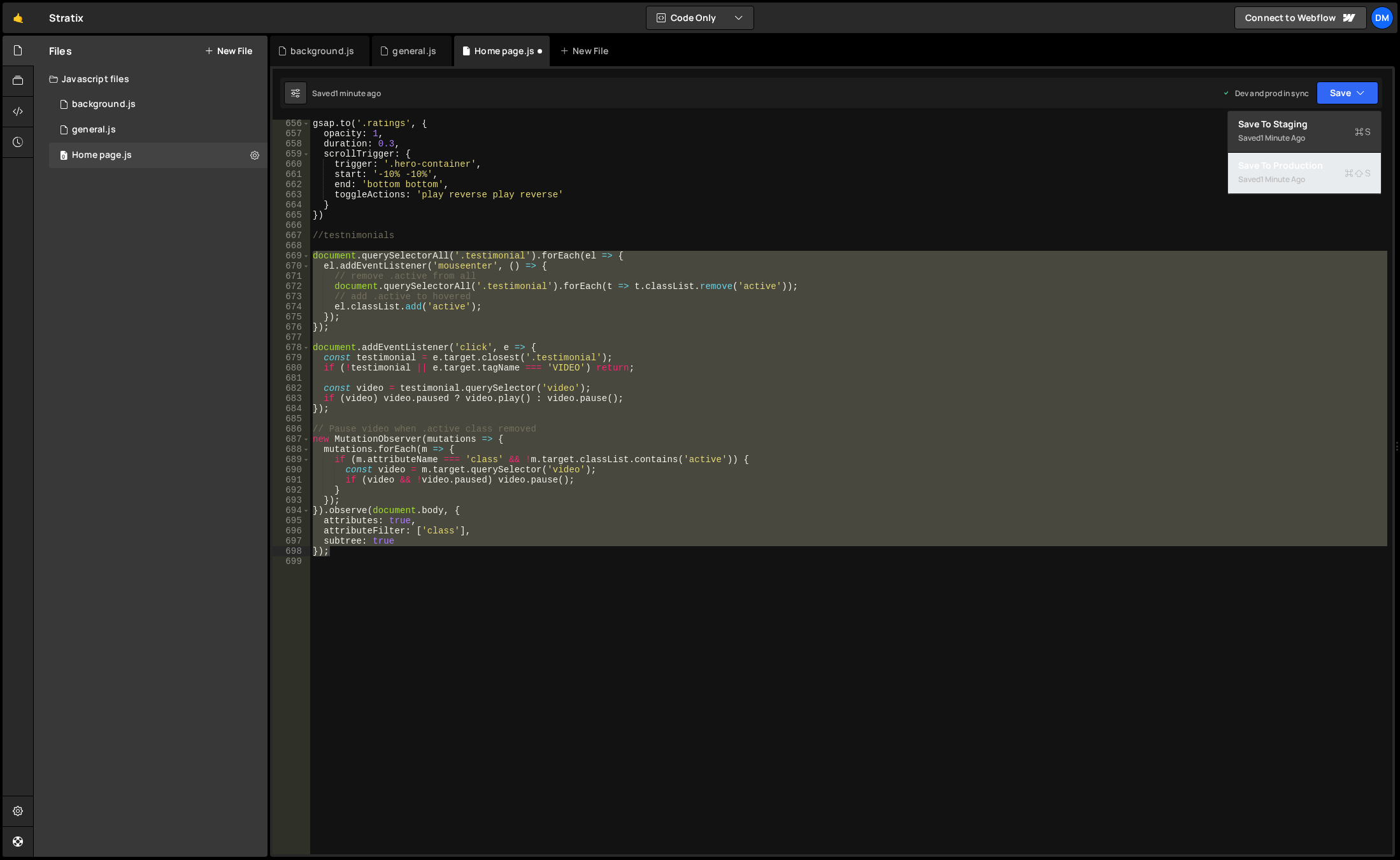
click at [1301, 164] on div "Save to Production S" at bounding box center [1304, 165] width 133 height 13
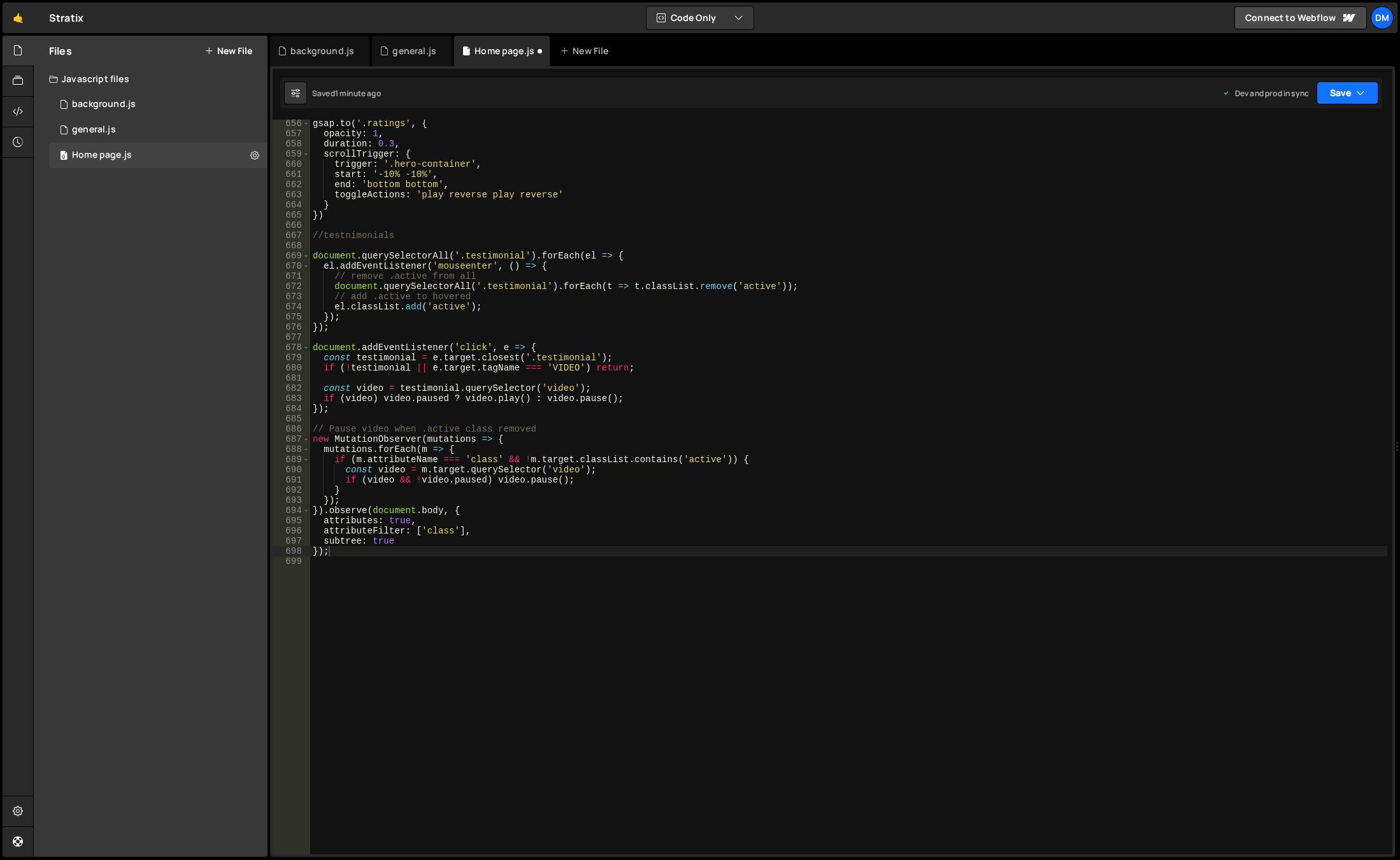
click at [1351, 93] on button "Save" at bounding box center [1347, 93] width 61 height 23
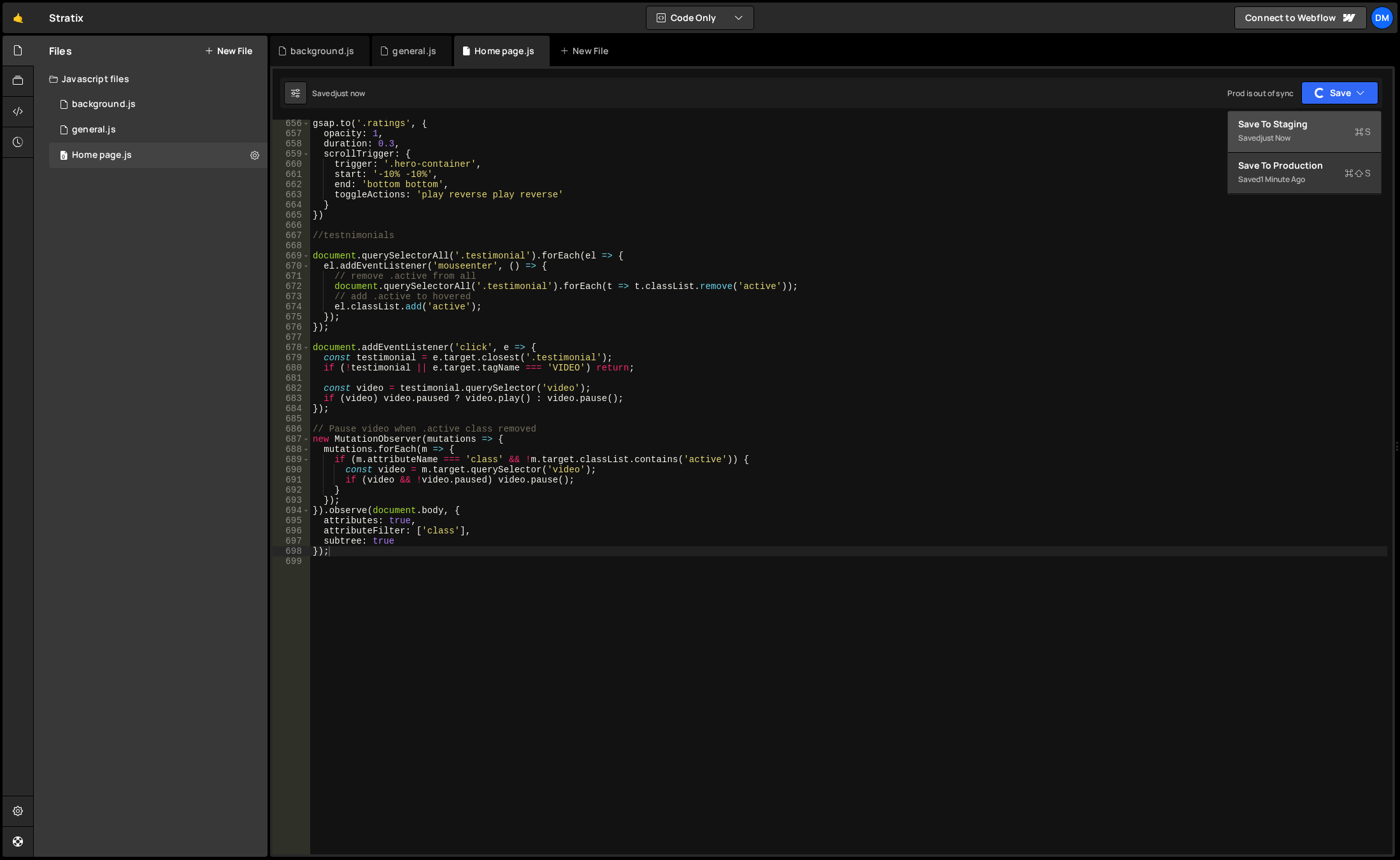
click at [1302, 124] on div "Save to Staging S" at bounding box center [1304, 124] width 133 height 13
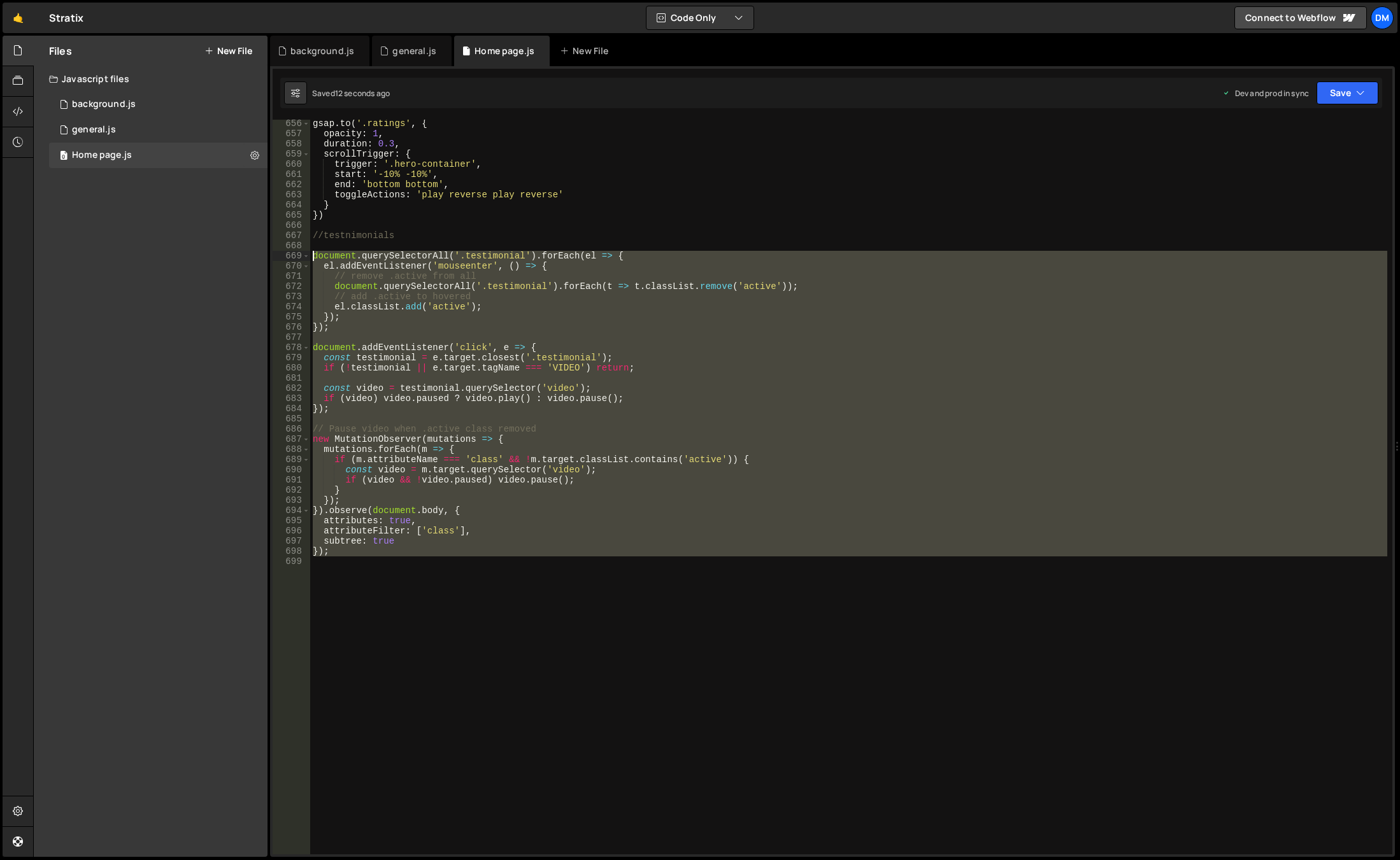
drag, startPoint x: 360, startPoint y: 557, endPoint x: 256, endPoint y: 251, distance: 323.2
click at [256, 251] on div "Files New File Javascript files 0 background.js 0 0 general.js 0 0 Home page.js…" at bounding box center [717, 446] width 1367 height 822
type textarea "document.querySelectorAll('.testimonial').forEach(el => { el.addEventListener('…"
click at [419, 577] on div "gsap . to ( '.ratings' , { opacity : 1 , duration : 0.3 , scrollTrigger : { tri…" at bounding box center [848, 487] width 1077 height 735
drag, startPoint x: 340, startPoint y: 486, endPoint x: 267, endPoint y: 257, distance: 240.4
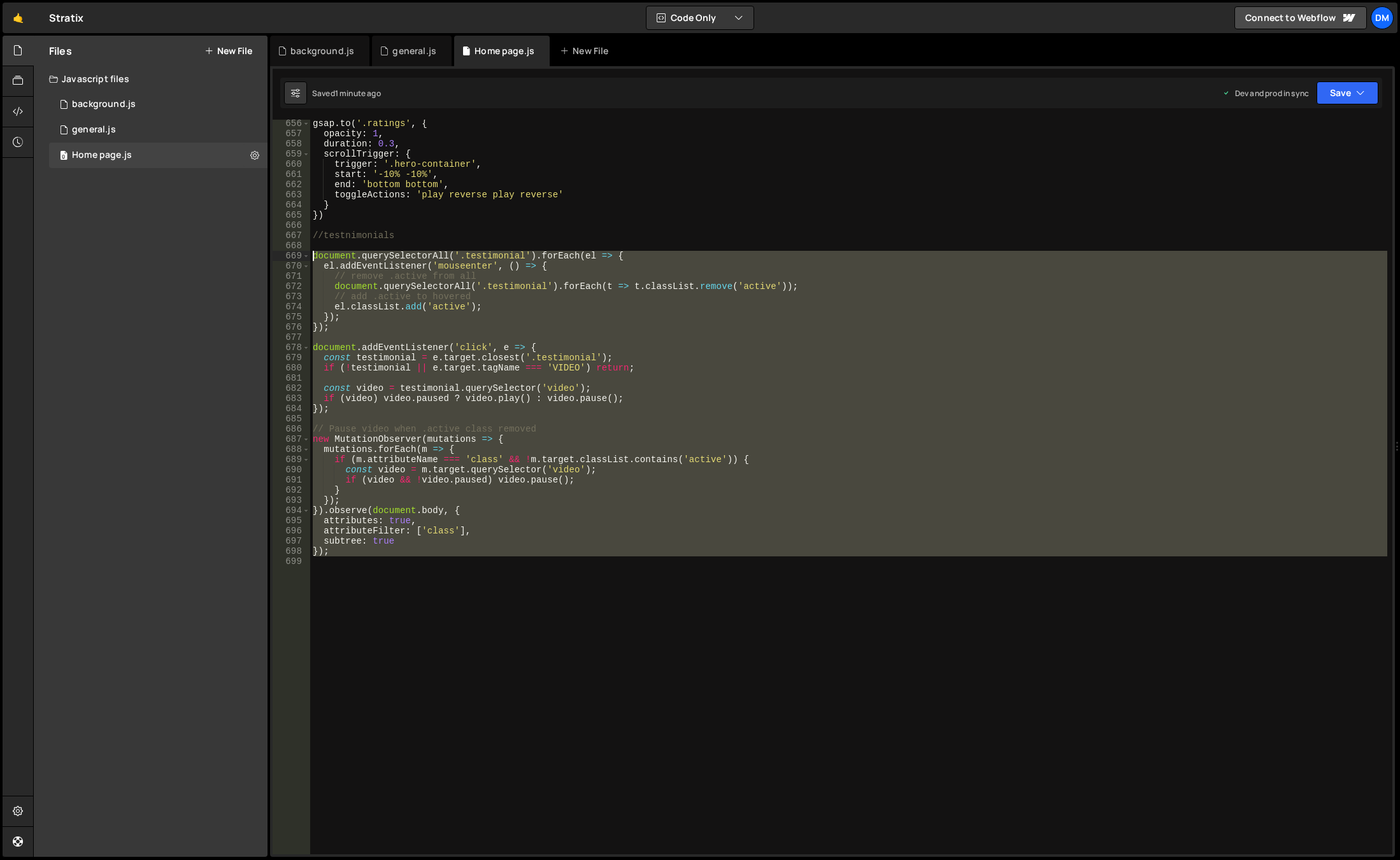
click at [267, 257] on div "Files New File Javascript files 0 background.js 0 0 general.js 0 0 Home page.js…" at bounding box center [717, 446] width 1367 height 822
paste textarea "}"
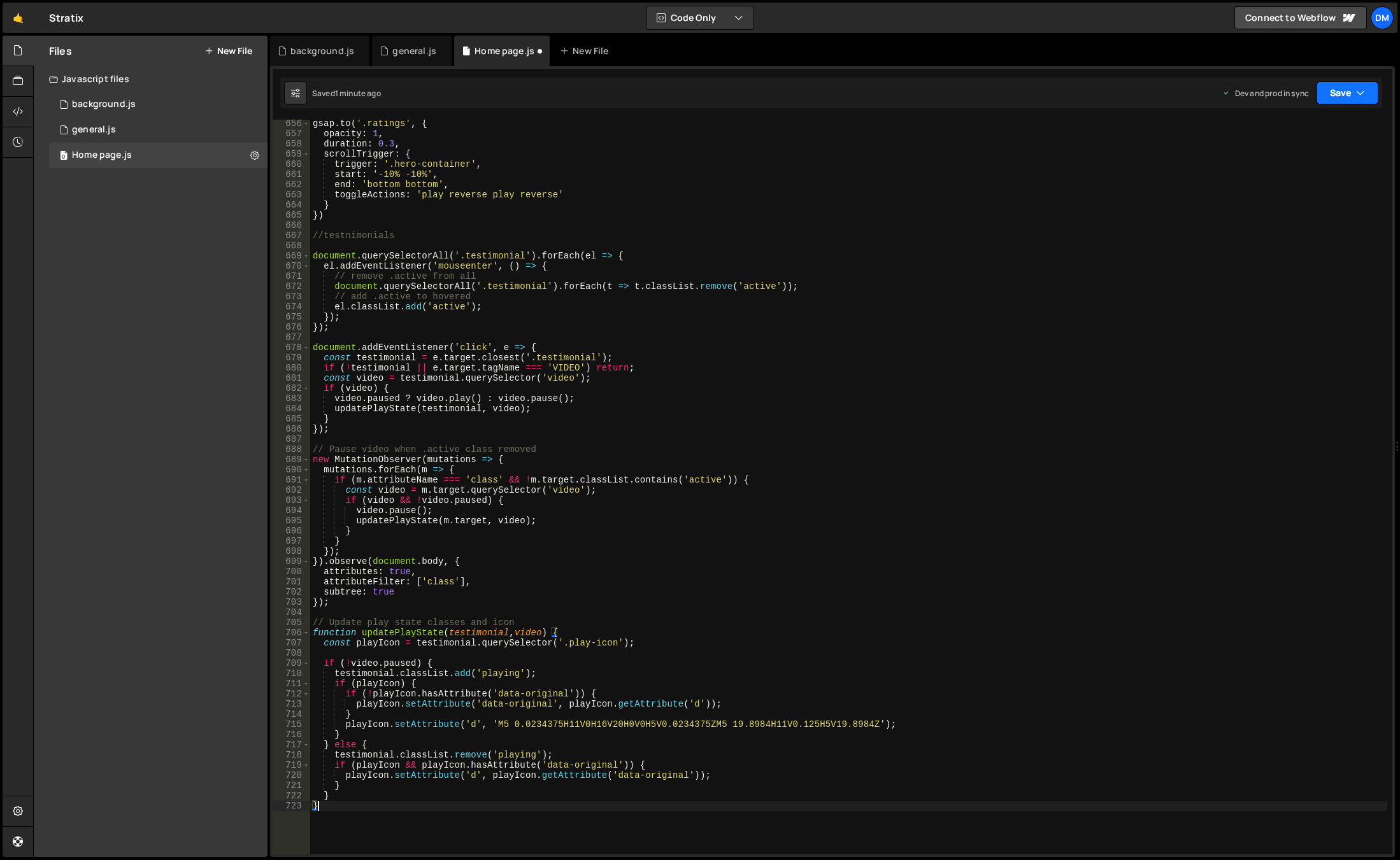
click at [1343, 95] on button "Save" at bounding box center [1347, 93] width 61 height 23
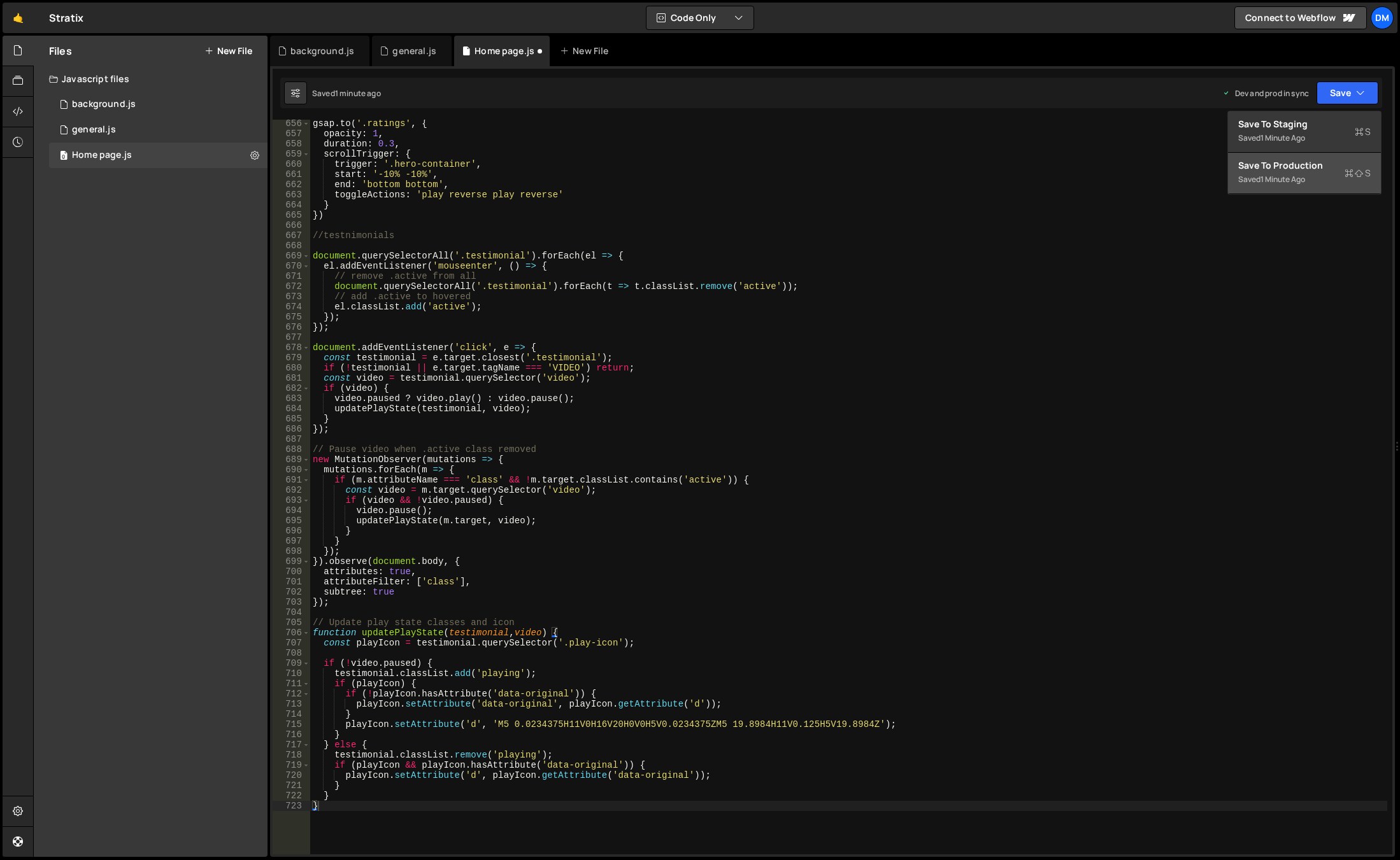
click at [1299, 184] on div "1 minute ago" at bounding box center [1283, 179] width 44 height 11
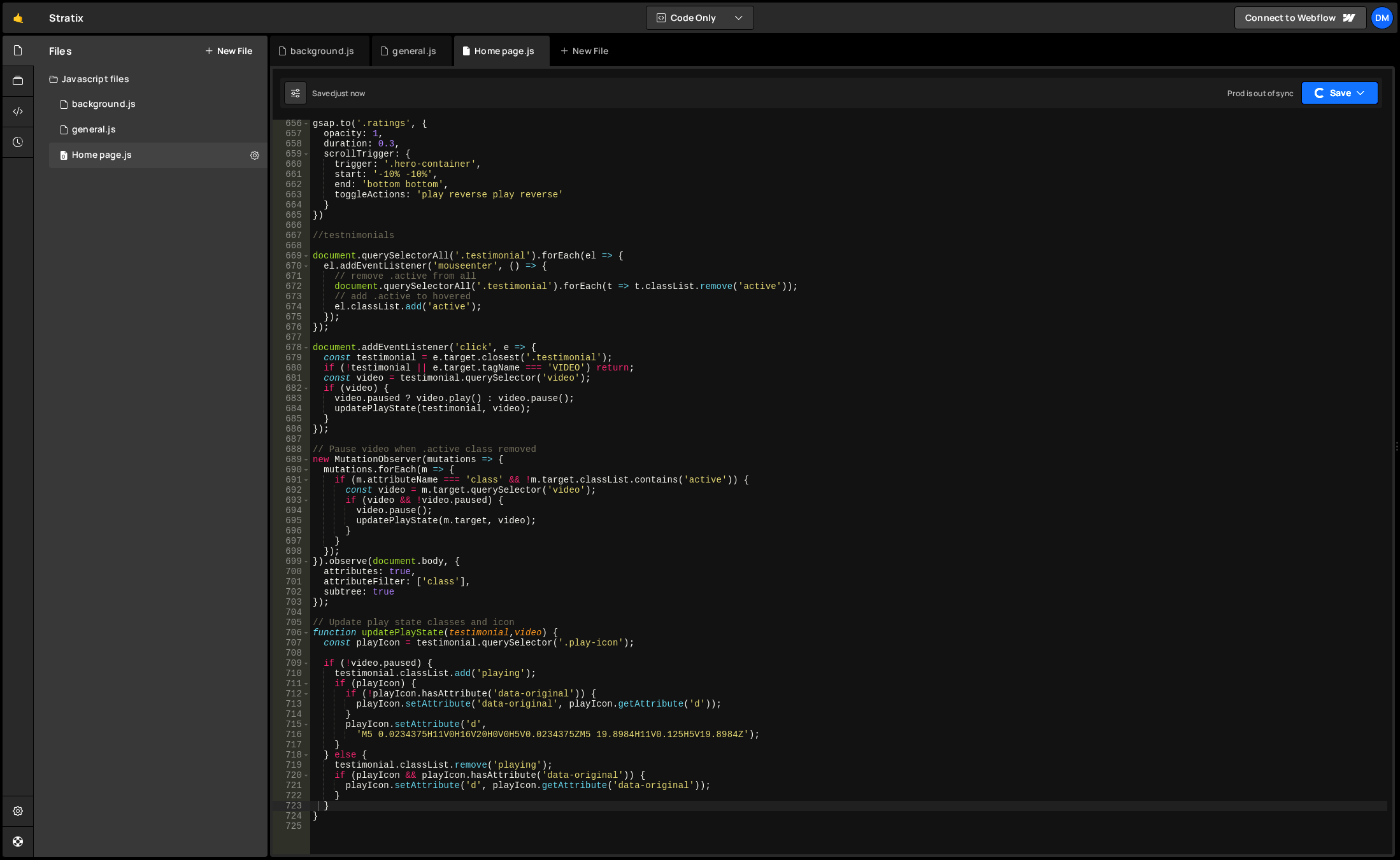
drag, startPoint x: 1336, startPoint y: 90, endPoint x: 1327, endPoint y: 101, distance: 14.2
click at [1336, 90] on button "Save" at bounding box center [1340, 93] width 77 height 23
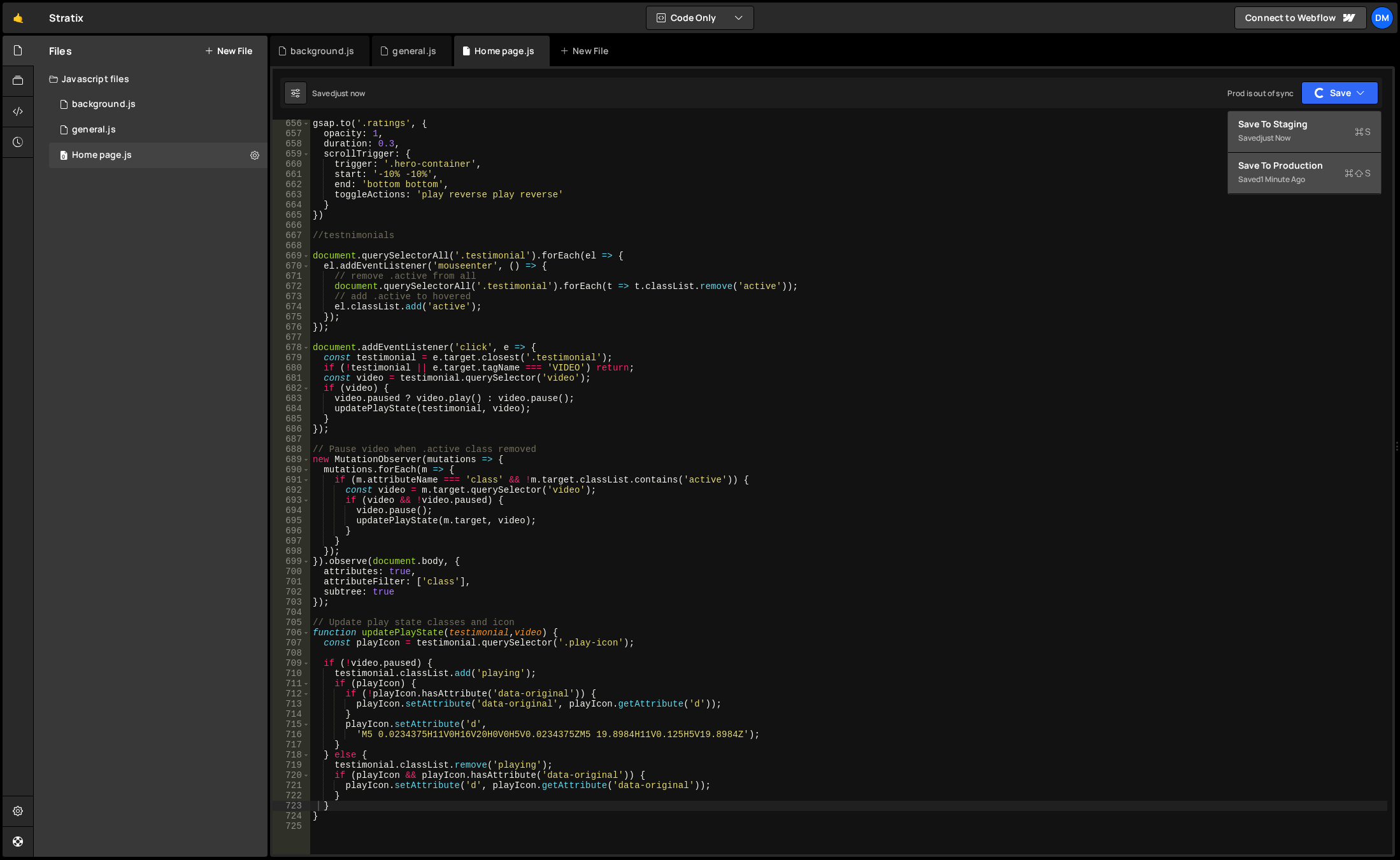
click at [1297, 127] on div "Save to Staging S" at bounding box center [1304, 124] width 133 height 13
click at [445, 730] on div "gsap . to ( '.ratings' , { opacity : 1 , duration : 0.3 , scrollTrigger : { tri…" at bounding box center [848, 496] width 1077 height 755
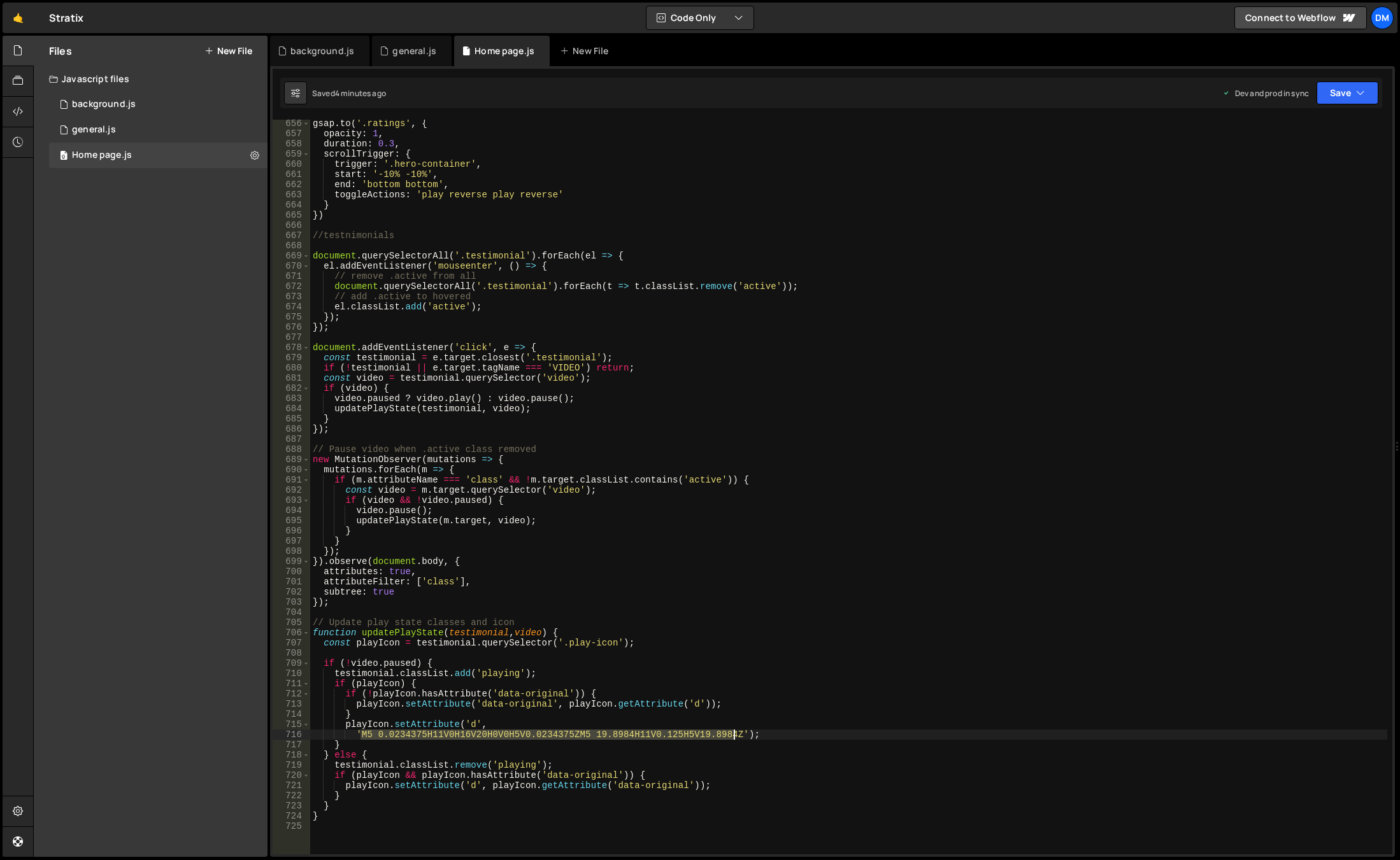
drag, startPoint x: 360, startPoint y: 733, endPoint x: 733, endPoint y: 736, distance: 373.0
click at [733, 736] on div "gsap . to ( '.ratings' , { opacity : 1 , duration : 0.3 , scrollTrigger : { tri…" at bounding box center [848, 496] width 1077 height 755
paste textarea "25 18.0234H31V18H36V38H20V18H25V18.0234ZM25 37.8984H31V18.125H25V37"
click at [909, 572] on div "gsap . to ( '.ratings' , { opacity : 1 , duration : 0.3 , scrollTrigger : { tri…" at bounding box center [848, 496] width 1077 height 755
type textarea "attributes: true,"
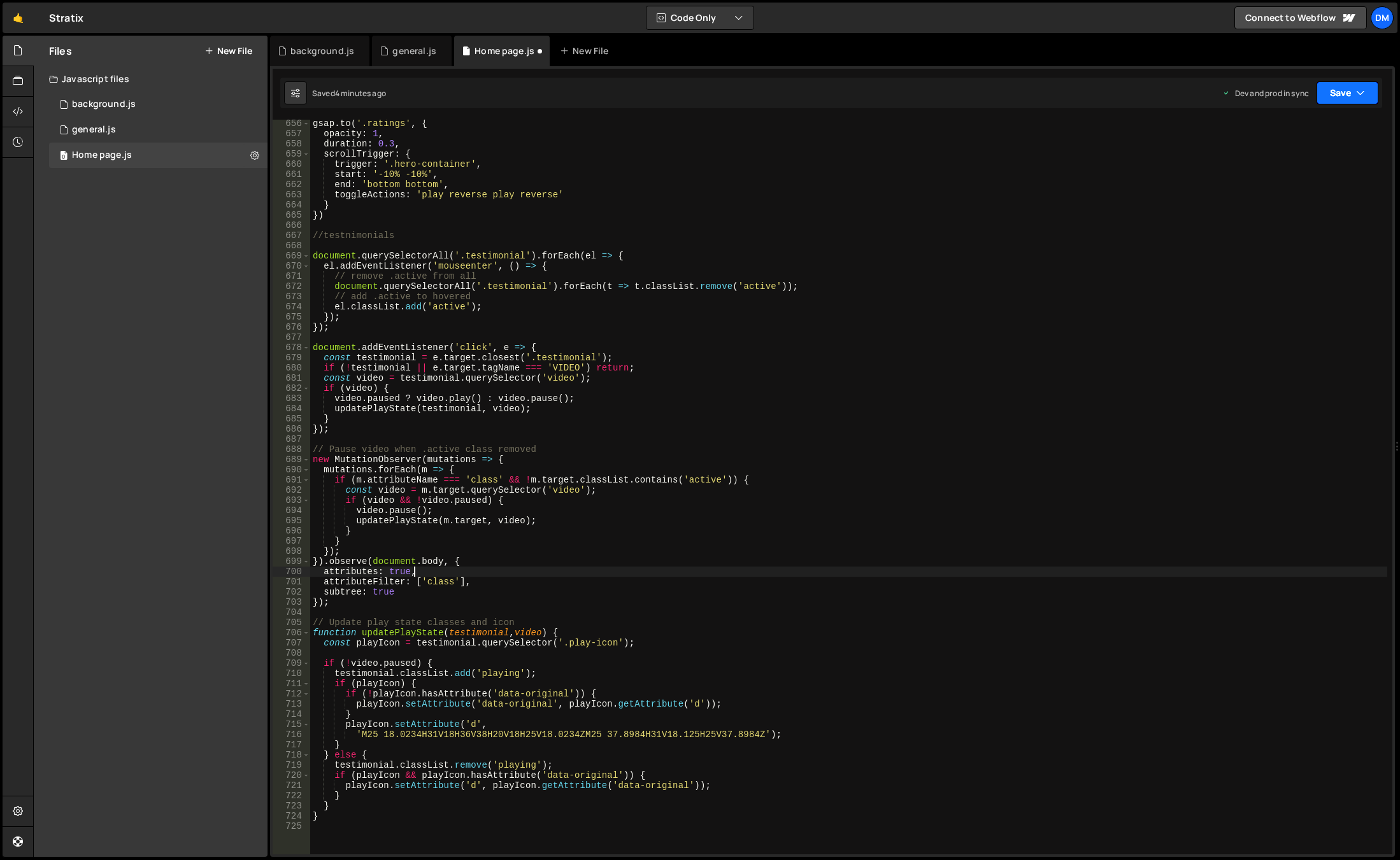
click at [1344, 93] on button "Save" at bounding box center [1347, 93] width 61 height 23
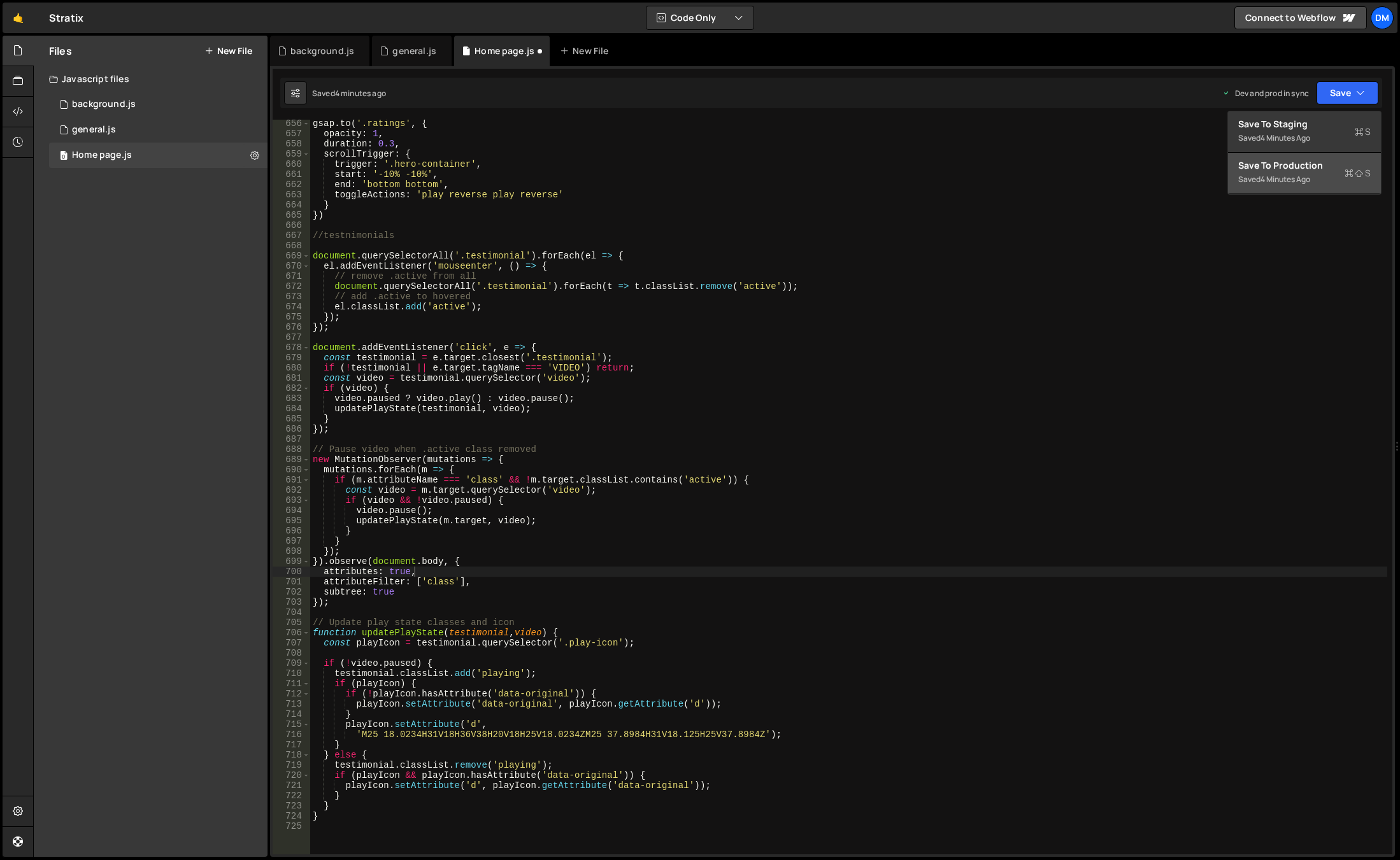
click at [1285, 169] on div "Save to Production S" at bounding box center [1304, 165] width 133 height 13
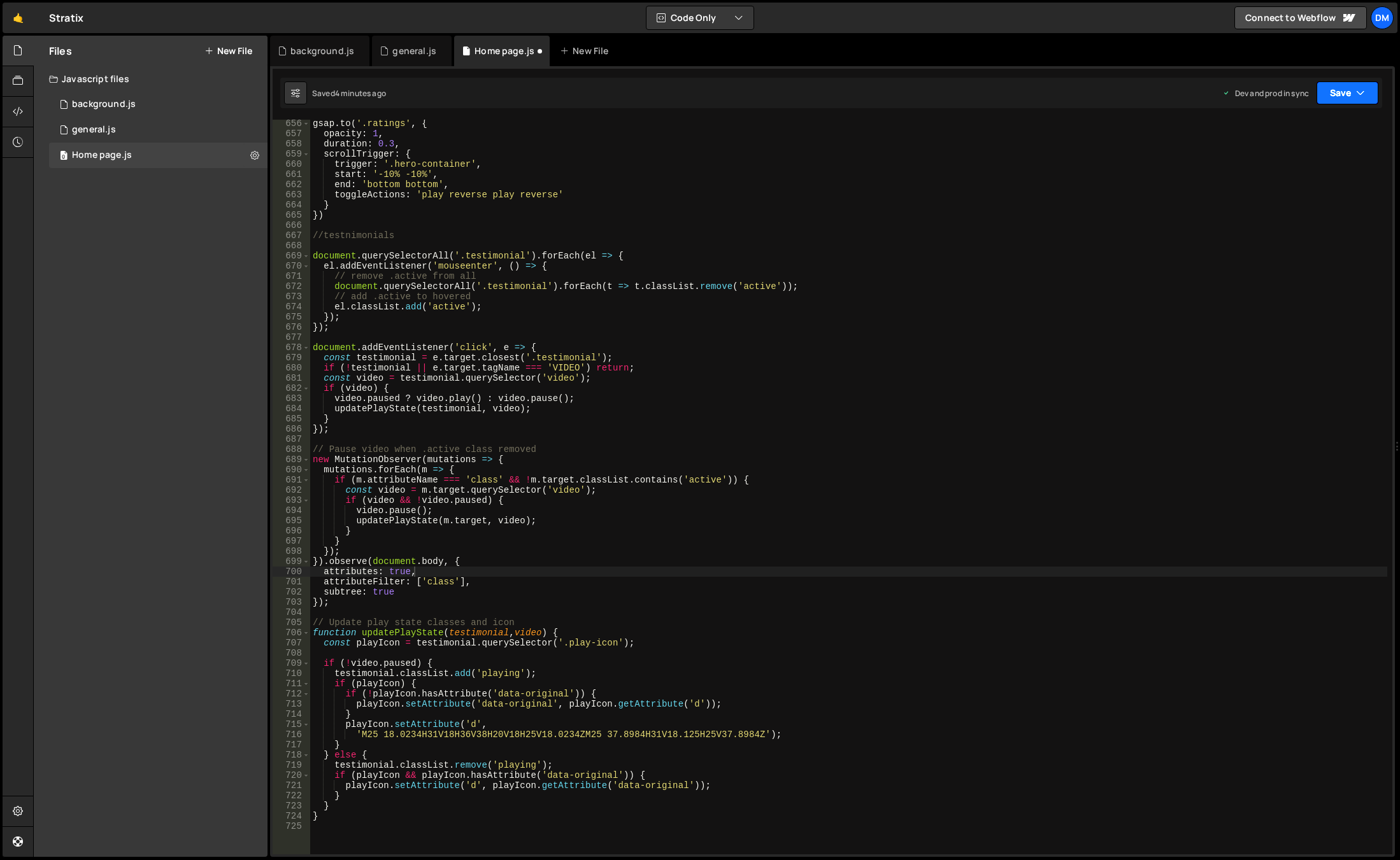
click at [1330, 97] on button "Save" at bounding box center [1347, 93] width 61 height 23
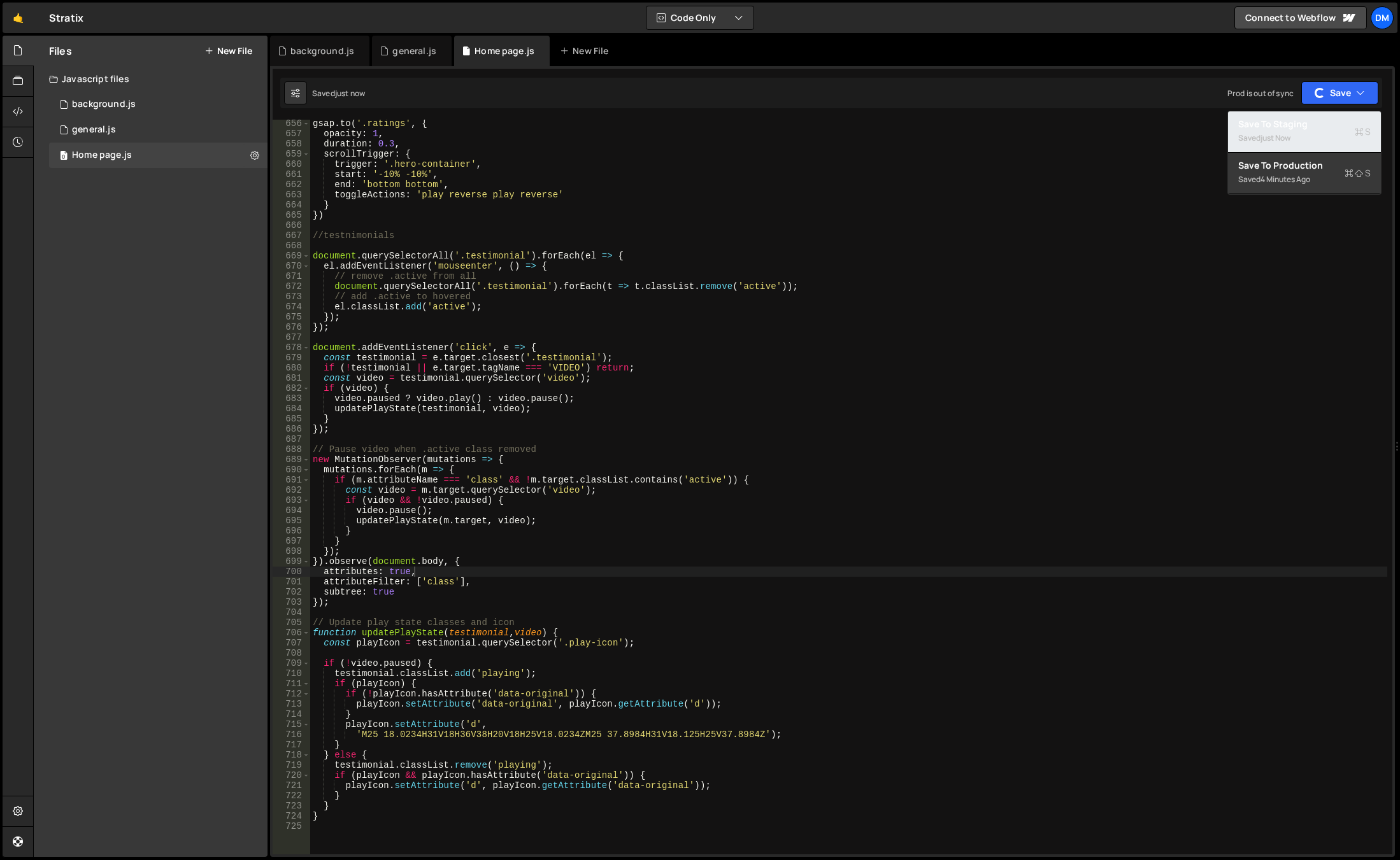
click at [1286, 123] on div "Save to Staging S" at bounding box center [1304, 124] width 133 height 13
